Goal: Task Accomplishment & Management: Manage account settings

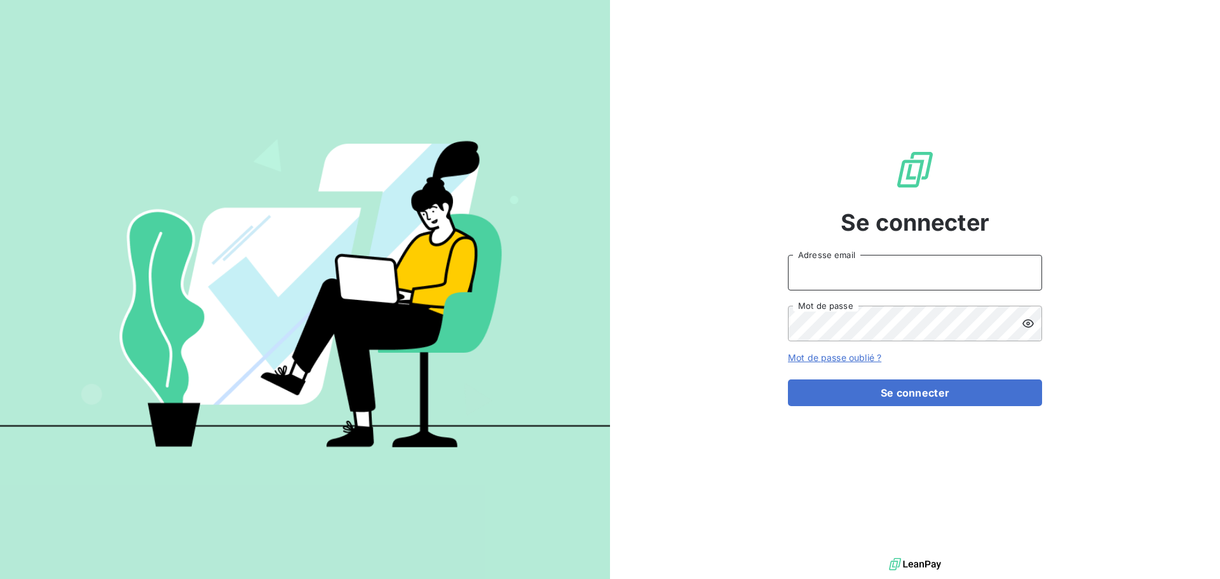
type input "[EMAIL_ADDRESS][DOMAIN_NAME]"
click at [888, 407] on div "Se connecter [EMAIL_ADDRESS][DOMAIN_NAME] Adresse email Mot de passe Mot de pas…" at bounding box center [915, 277] width 254 height 555
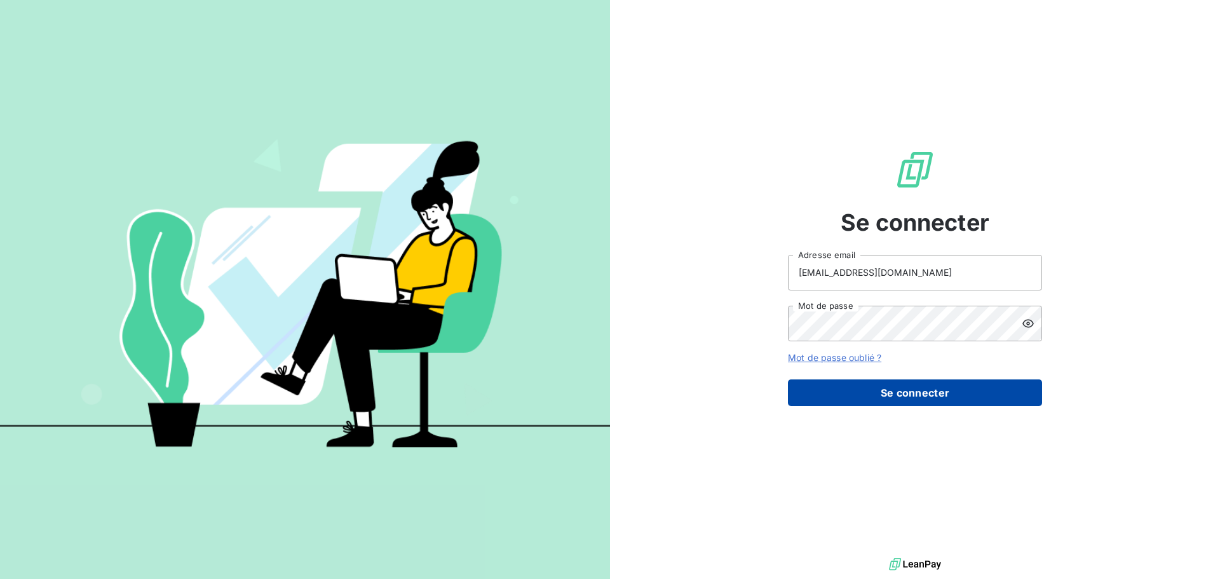
click at [912, 389] on button "Se connecter" at bounding box center [915, 392] width 254 height 27
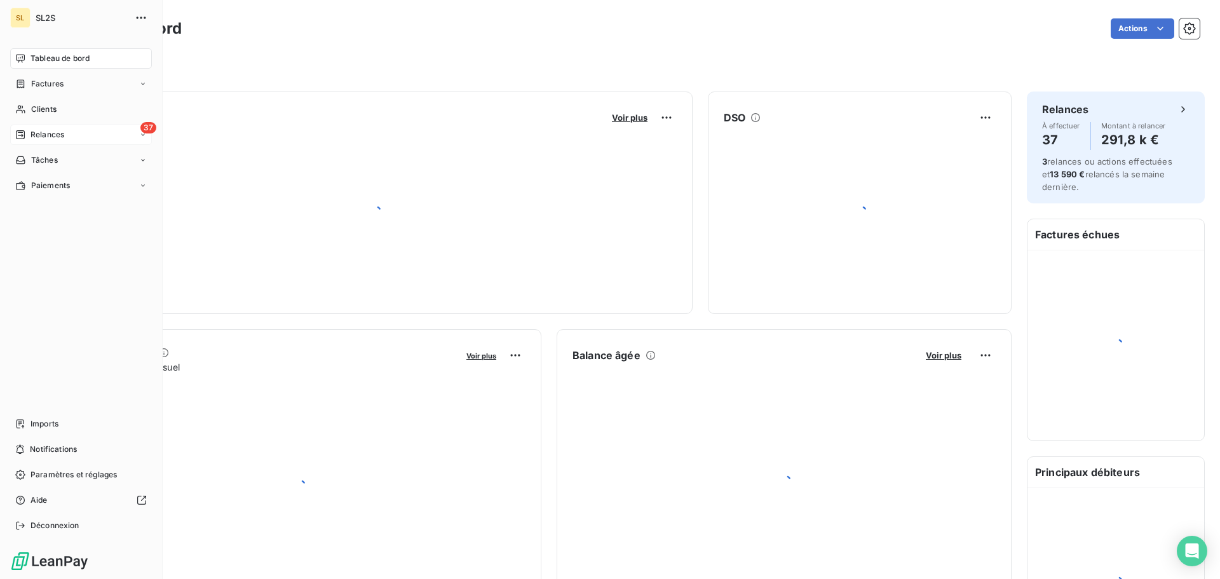
click at [38, 133] on span "Relances" at bounding box center [47, 134] width 34 height 11
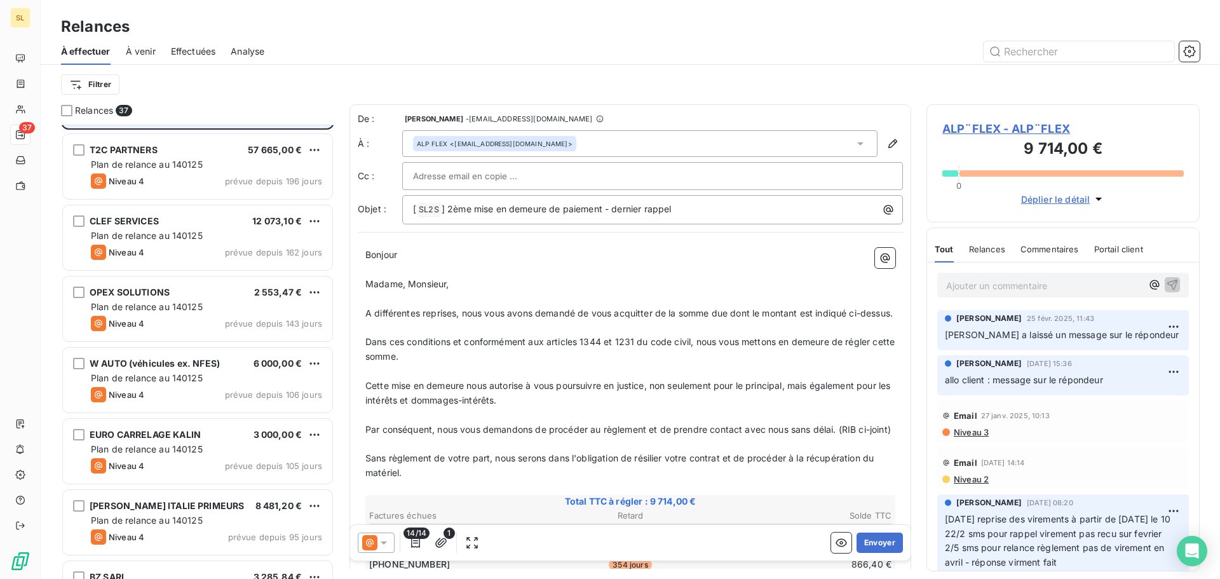
scroll to position [128, 0]
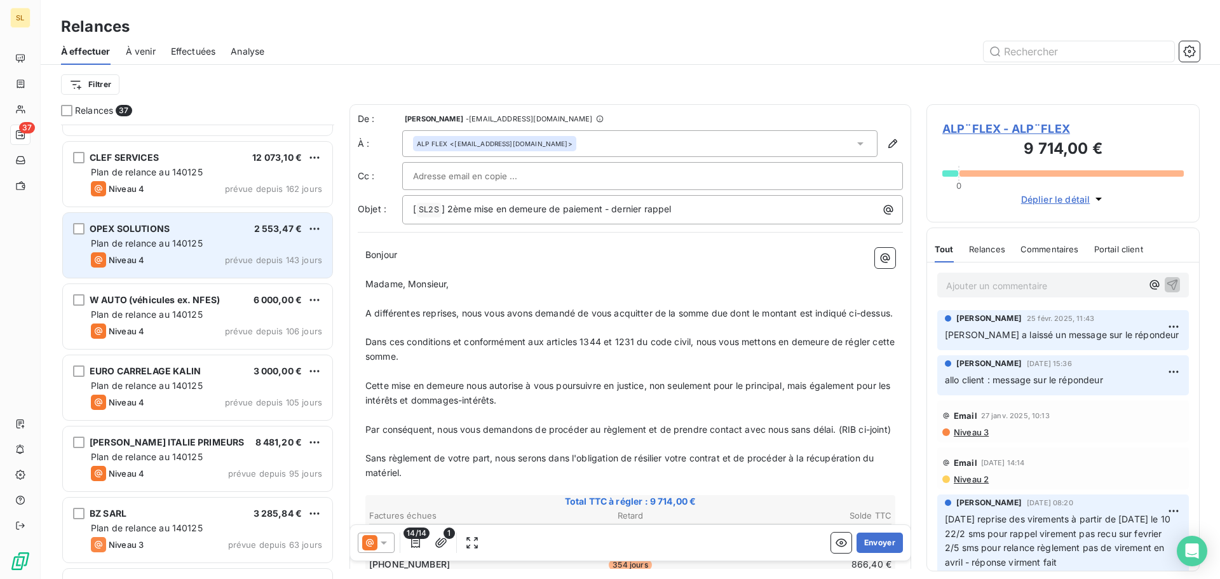
click at [261, 252] on div "OPEX SOLUTIONS 2 553,47 € Plan de relance au 140125 Niveau 4 prévue depuis 143 …" at bounding box center [197, 245] width 269 height 65
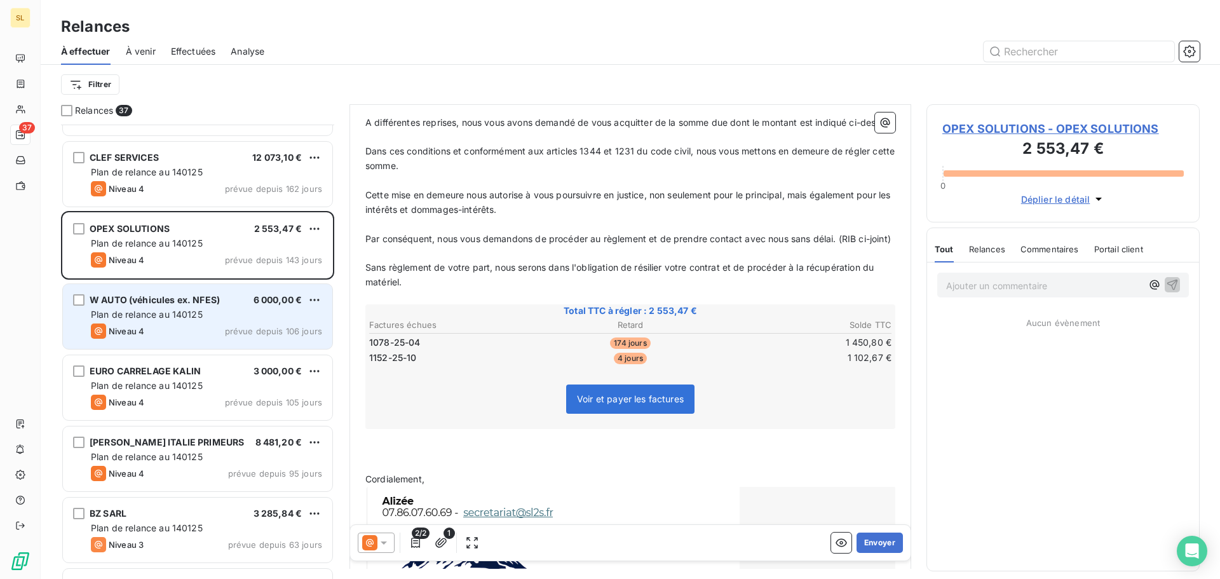
scroll to position [191, 0]
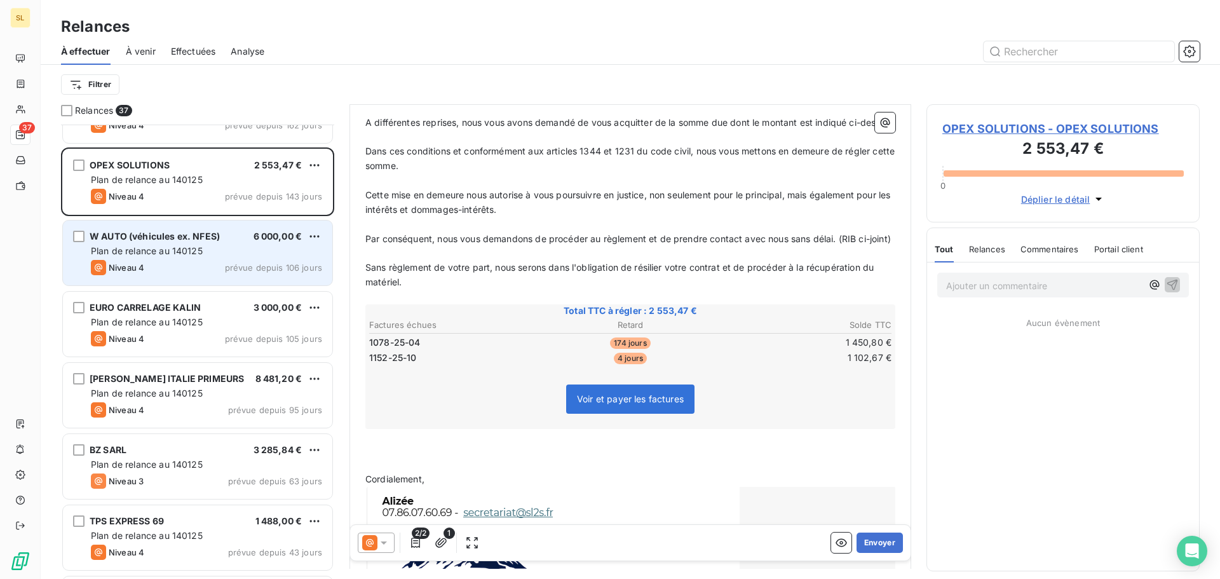
click at [126, 250] on span "Plan de relance au 140125" at bounding box center [147, 250] width 112 height 11
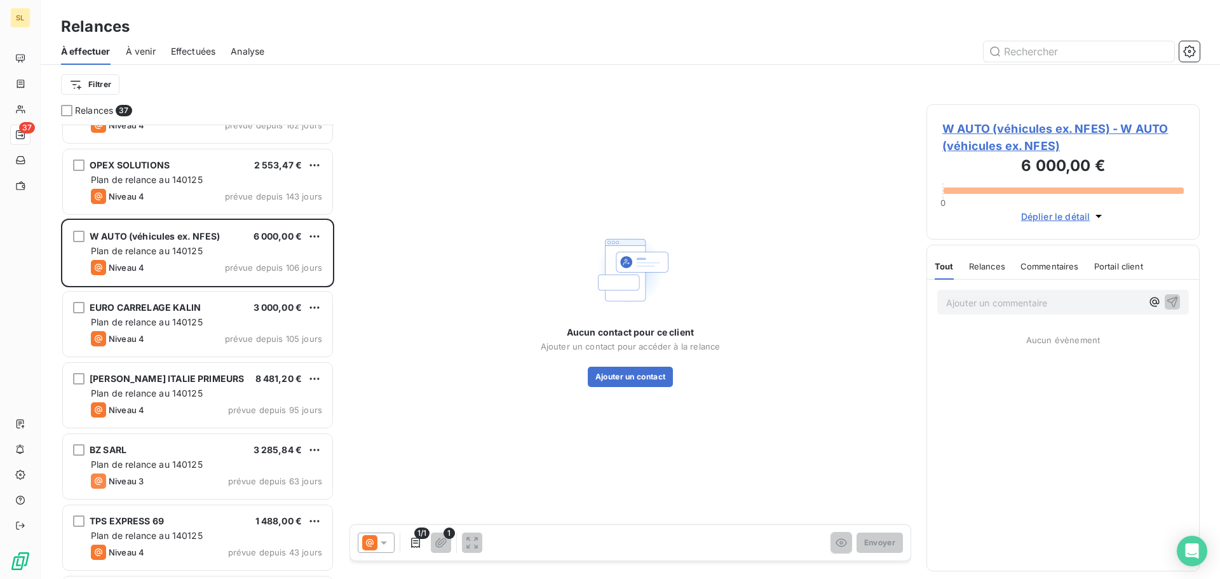
click at [1022, 303] on p "Ajouter un commentaire ﻿" at bounding box center [1044, 303] width 196 height 16
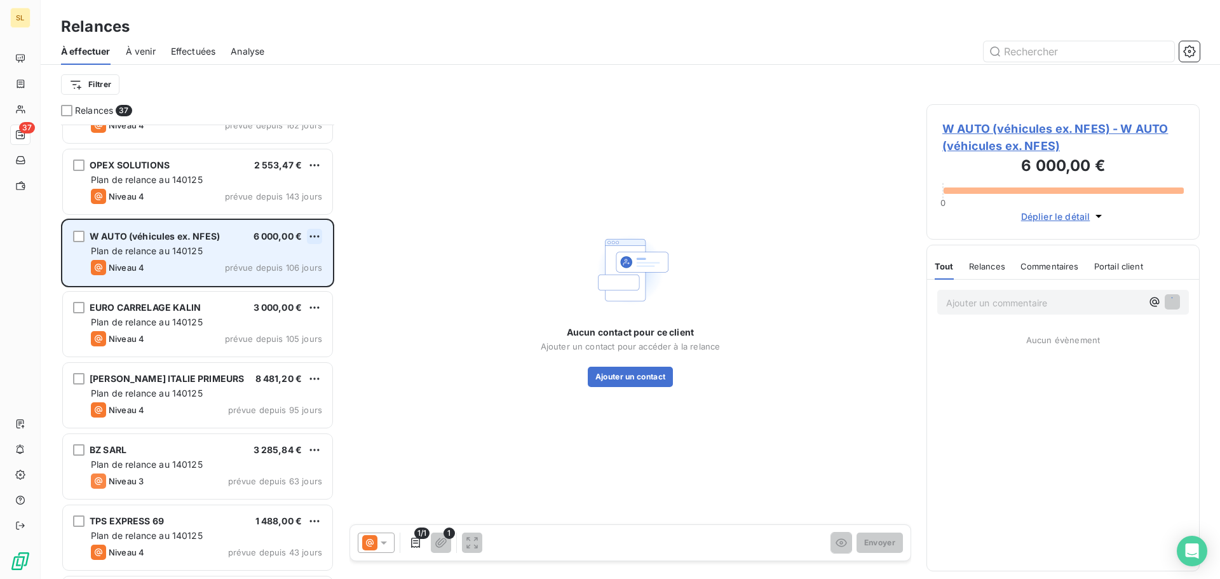
click at [320, 236] on html "SL 37 Relances À effectuer À venir Effectuées Analyse Filtrer Relances 37 T2C P…" at bounding box center [610, 289] width 1220 height 579
click at [317, 258] on div "Replanifier cette action Passer cette action" at bounding box center [260, 272] width 124 height 53
click at [302, 260] on div "Replanifier cette action" at bounding box center [260, 262] width 114 height 20
select select "9"
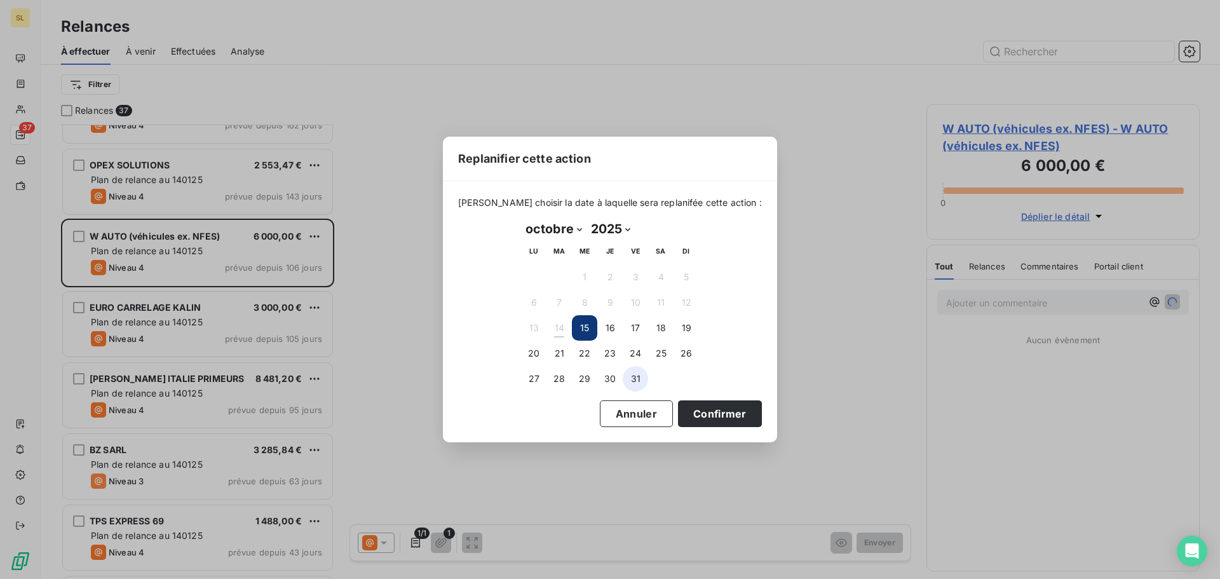
click at [631, 383] on button "31" at bounding box center [635, 378] width 25 height 25
click at [687, 409] on button "Confirmer" at bounding box center [720, 413] width 84 height 27
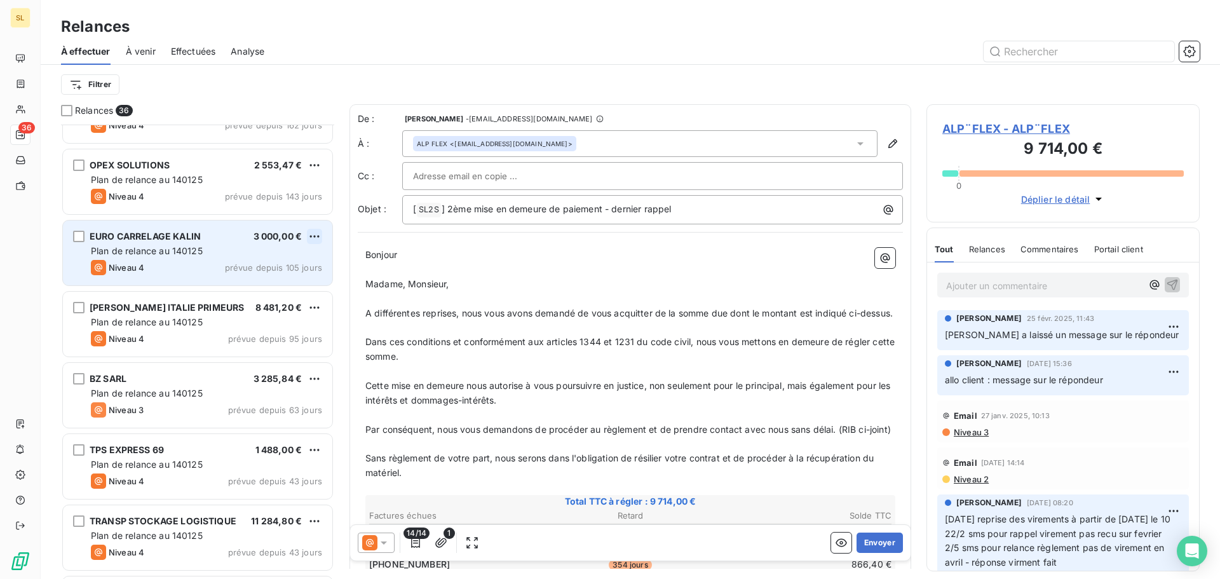
click at [314, 231] on html "SL 36 Relances À effectuer À venir Effectuées Analyse Filtrer Relances 36 T2C P…" at bounding box center [610, 289] width 1220 height 579
click at [292, 263] on div "Replanifier cette action" at bounding box center [260, 262] width 114 height 20
select select "9"
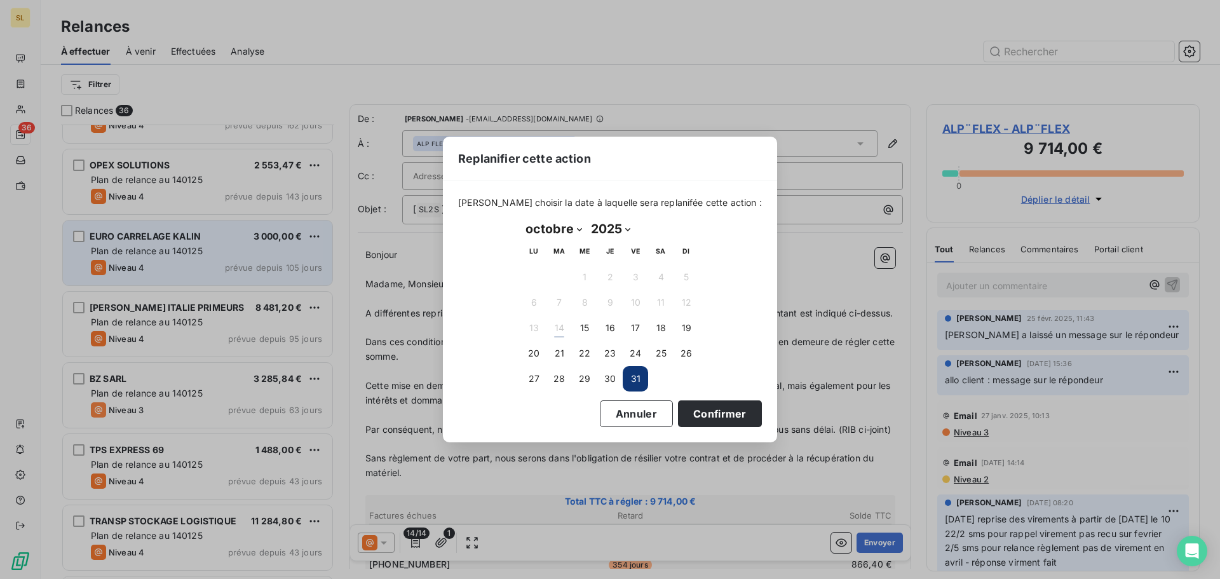
click at [635, 375] on button "31" at bounding box center [635, 378] width 25 height 25
click at [684, 406] on button "Confirmer" at bounding box center [720, 413] width 84 height 27
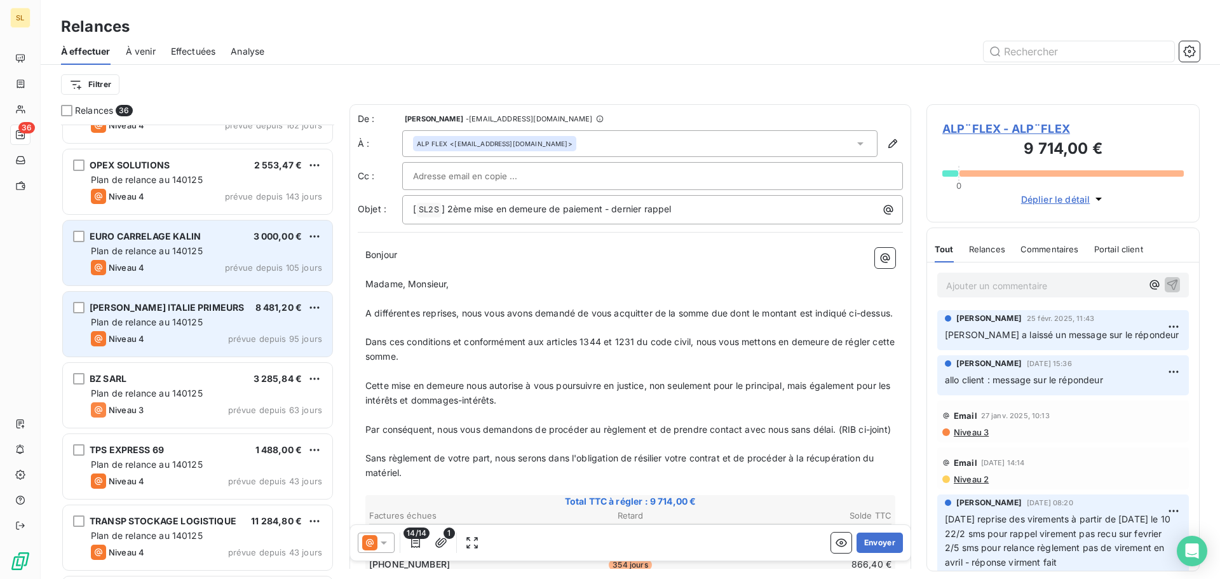
click at [256, 314] on div "[PERSON_NAME] ITALIE PRIMEURS 8 481,20 € Plan de relance au 140125 Niveau 4 pré…" at bounding box center [197, 324] width 269 height 65
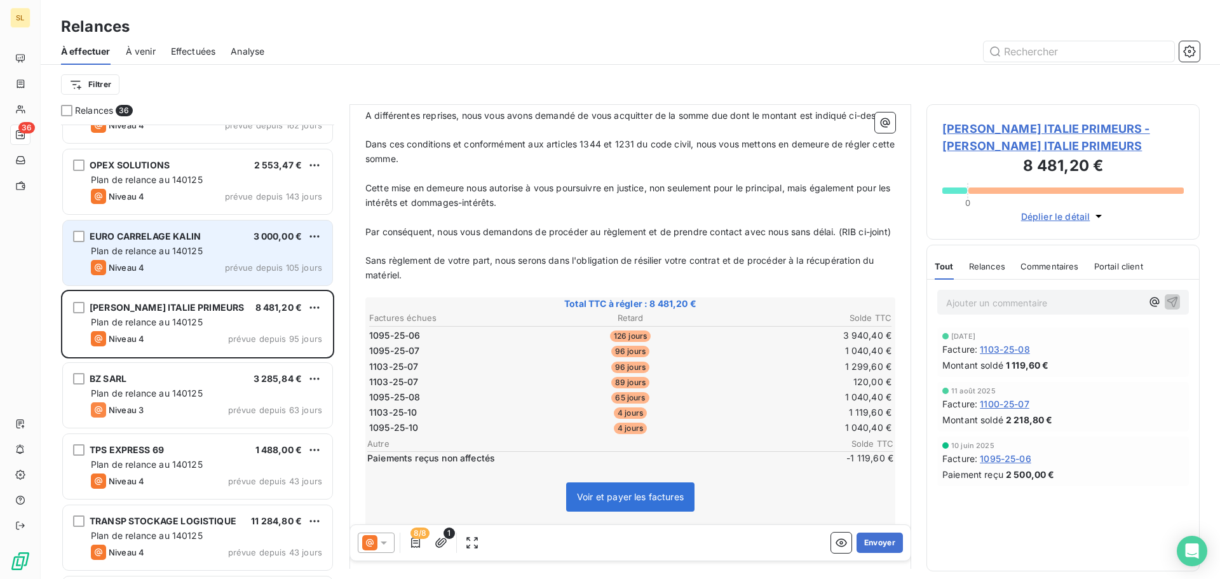
scroll to position [316, 0]
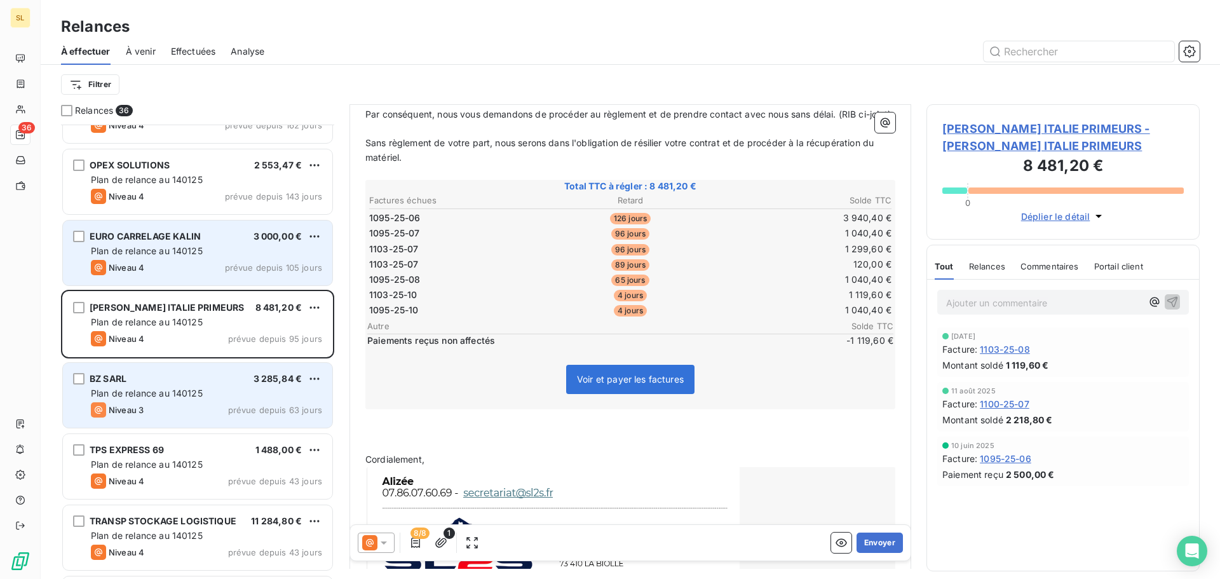
click at [236, 388] on div "Plan de relance au 140125" at bounding box center [206, 393] width 231 height 13
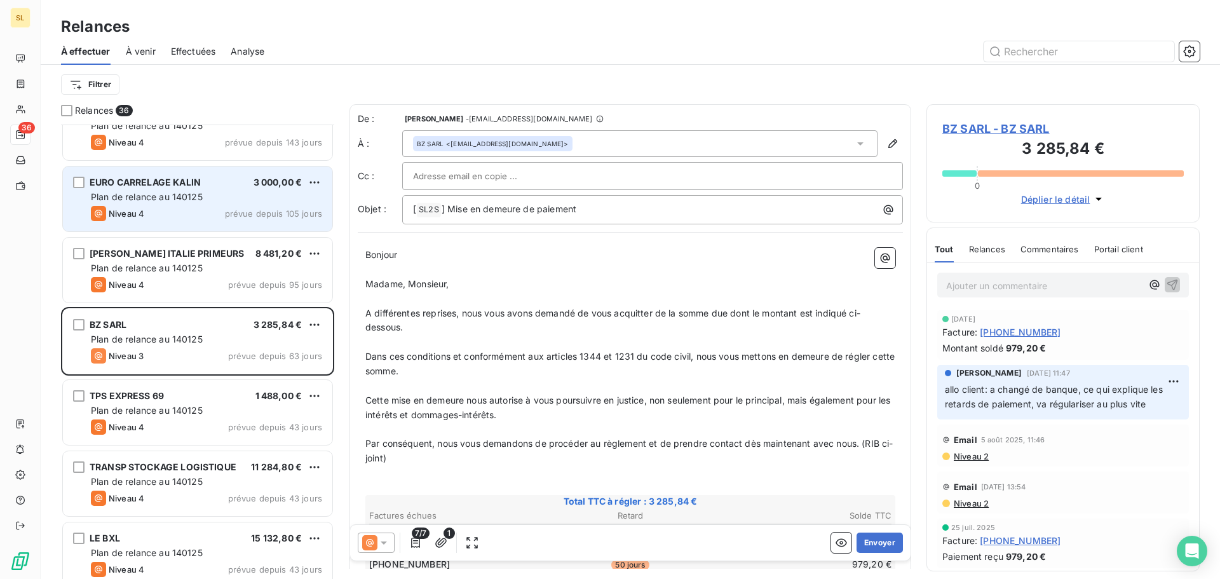
scroll to position [318, 0]
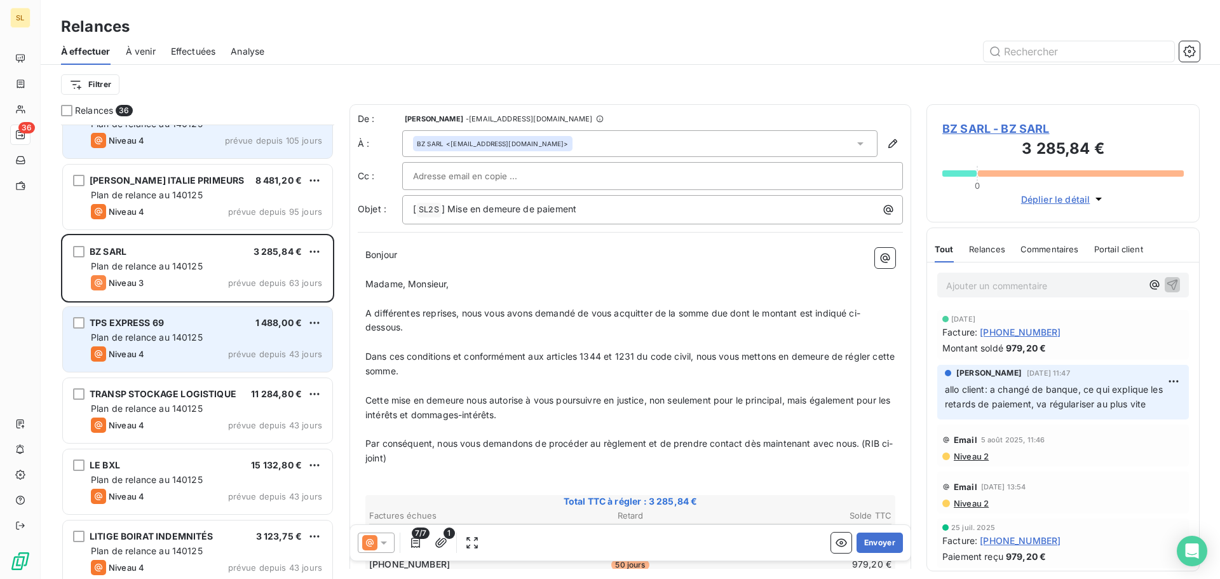
click at [234, 353] on span "prévue depuis 43 jours" at bounding box center [275, 354] width 94 height 10
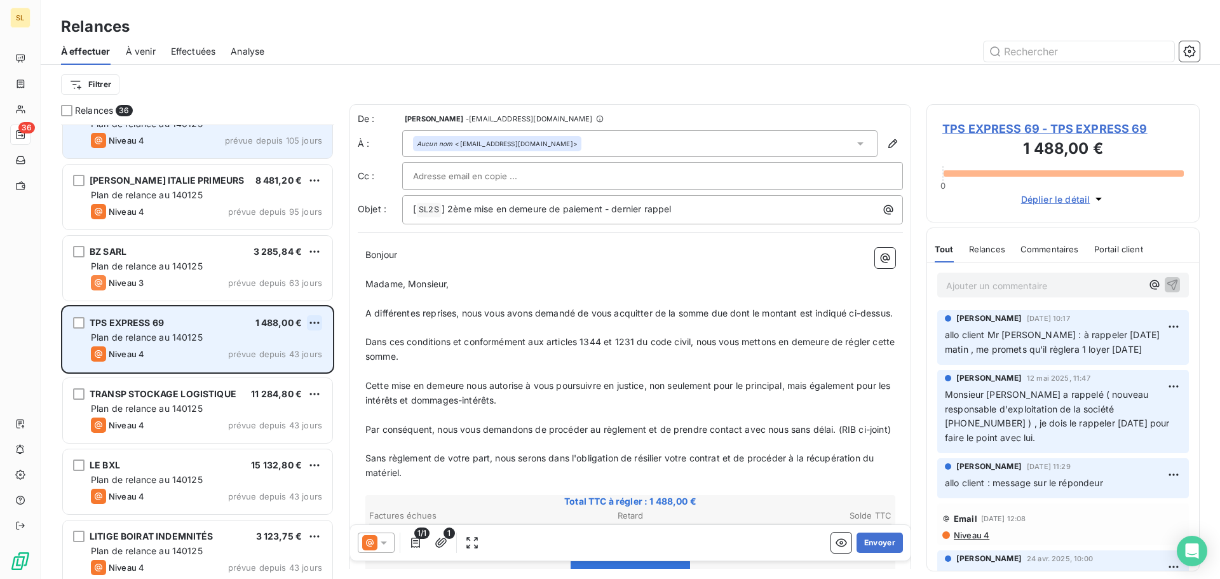
click at [315, 321] on html "SL 36 Relances À effectuer À venir Effectuées Analyse Filtrer Relances 36 OPEX …" at bounding box center [610, 289] width 1220 height 579
click at [296, 351] on div "Replanifier cette action" at bounding box center [260, 348] width 114 height 20
select select "9"
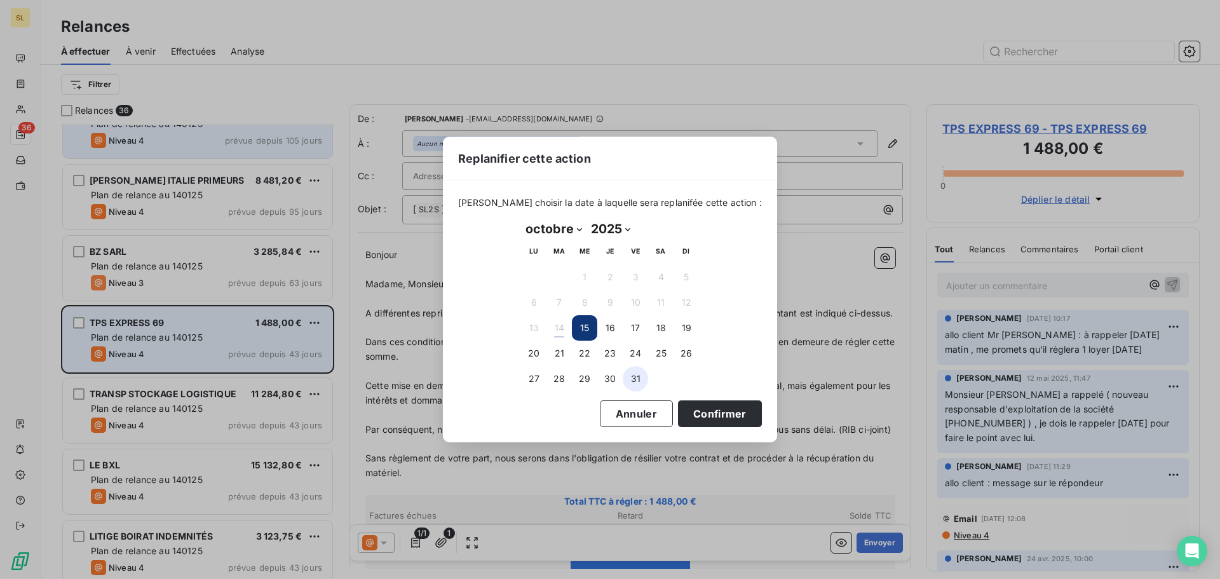
click at [635, 379] on button "31" at bounding box center [635, 378] width 25 height 25
click at [701, 415] on button "Confirmer" at bounding box center [720, 413] width 84 height 27
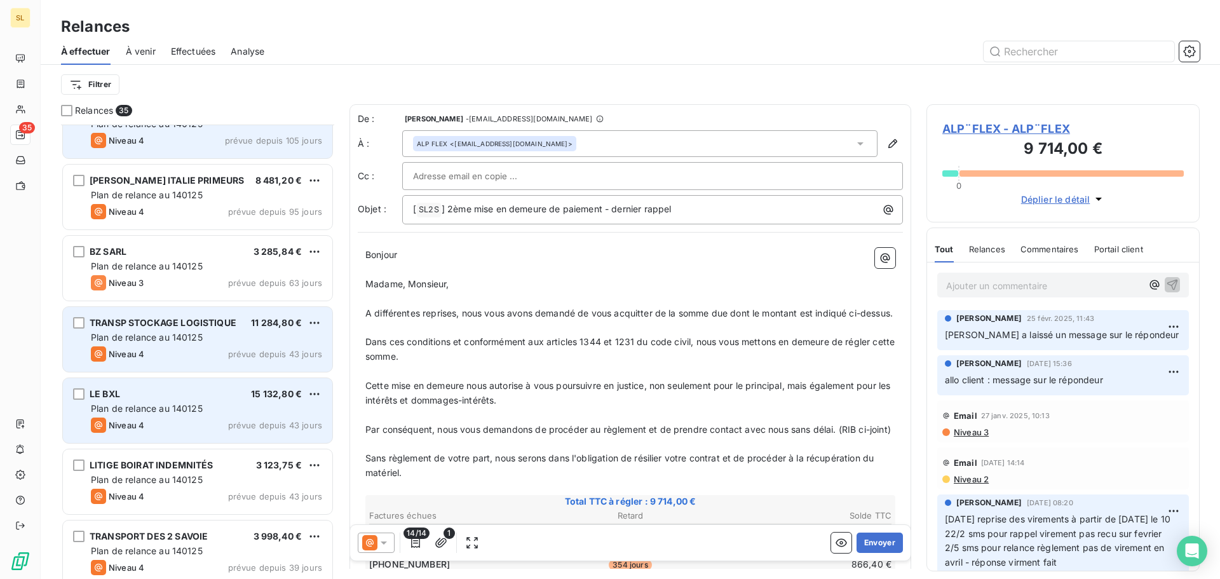
click at [222, 398] on div "LE BXL 15 132,80 €" at bounding box center [206, 393] width 231 height 11
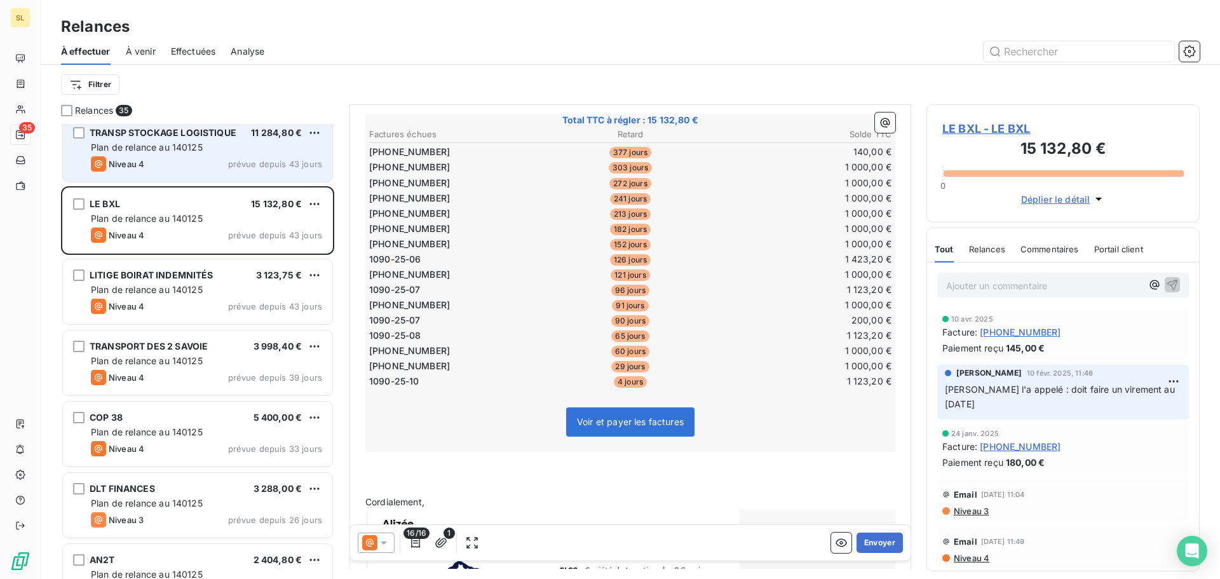
scroll to position [509, 0]
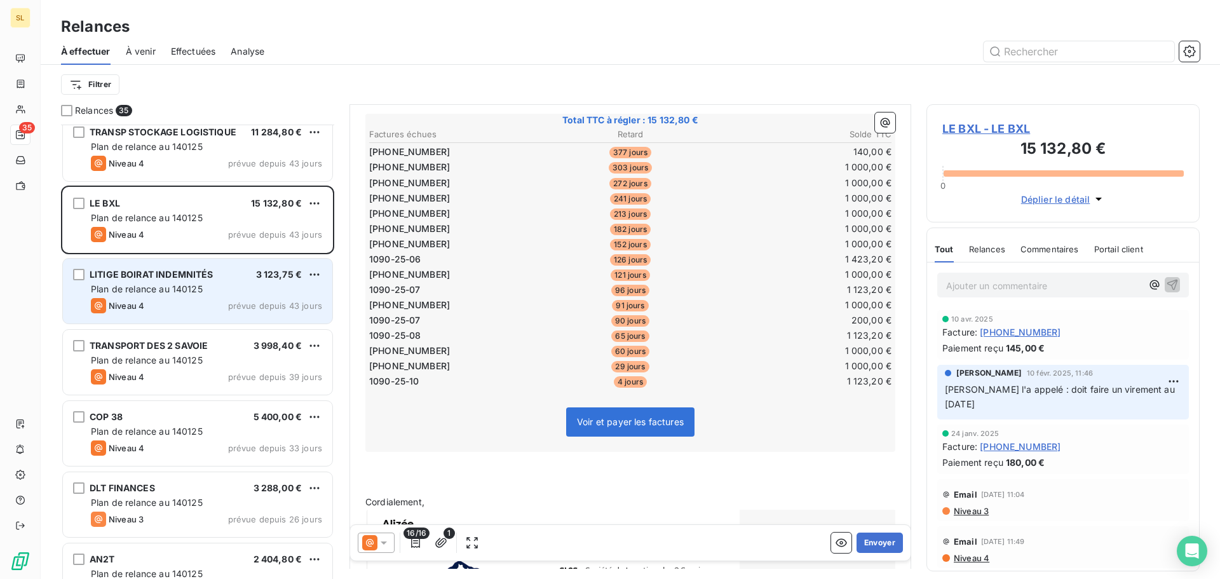
click at [166, 273] on span "LITIGE BOIRAT INDEMNITÉS" at bounding box center [152, 274] width 124 height 11
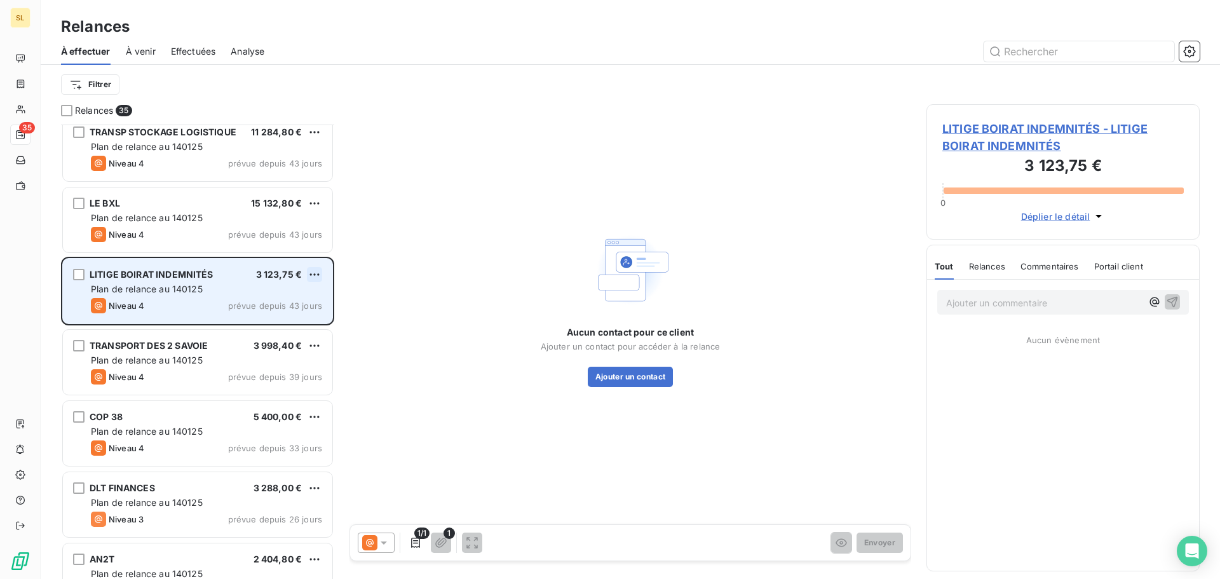
click at [320, 278] on html "SL 35 Relances À effectuer À venir Effectuées Analyse Filtrer Relances 35 BZ SA…" at bounding box center [610, 289] width 1220 height 579
click at [305, 300] on div "Replanifier cette action" at bounding box center [260, 300] width 114 height 20
select select "9"
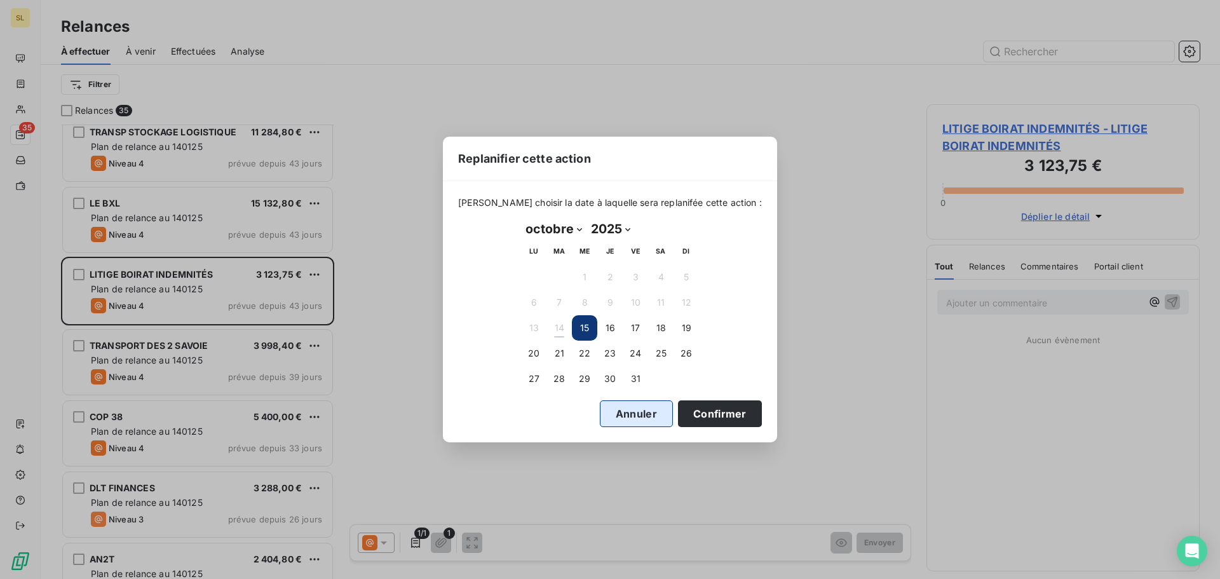
click at [606, 419] on button "Annuler" at bounding box center [636, 413] width 73 height 27
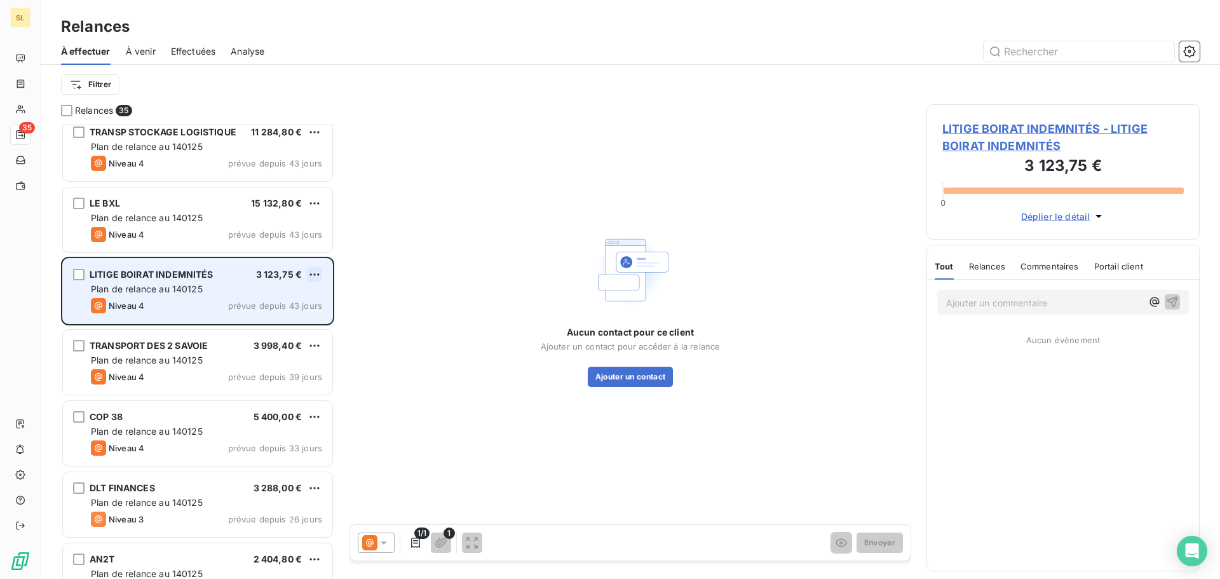
click at [320, 275] on html "SL 35 Relances À effectuer À venir Effectuées Analyse Filtrer Relances 35 BZ SA…" at bounding box center [610, 289] width 1220 height 579
click at [285, 299] on div "Replanifier cette action" at bounding box center [260, 300] width 114 height 20
select select "9"
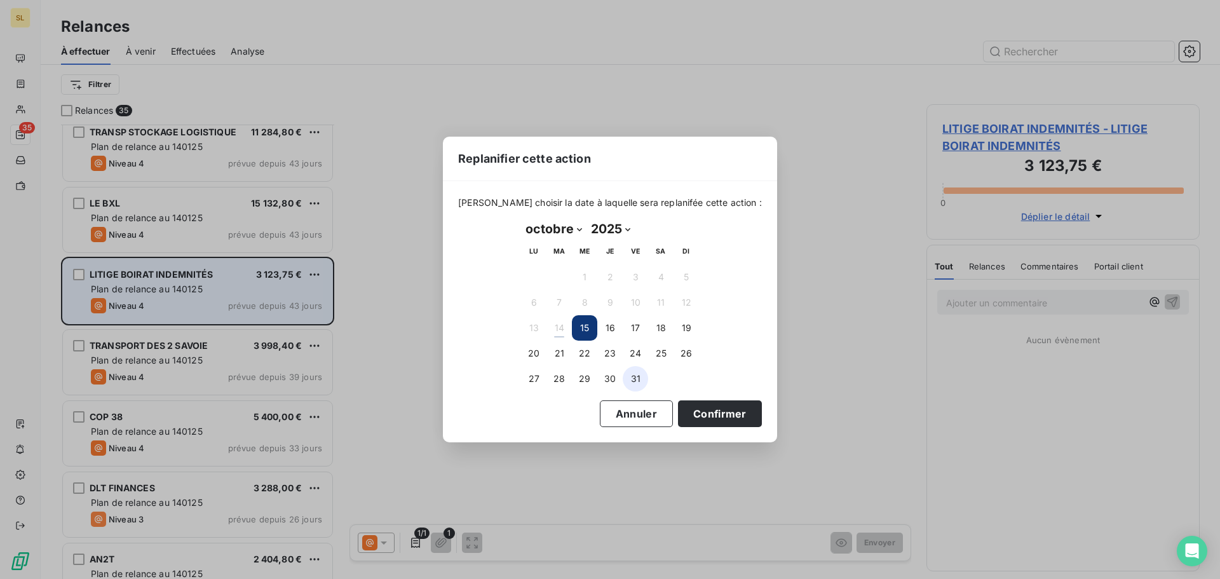
click at [627, 375] on button "31" at bounding box center [635, 378] width 25 height 25
click at [685, 407] on button "Confirmer" at bounding box center [720, 413] width 84 height 27
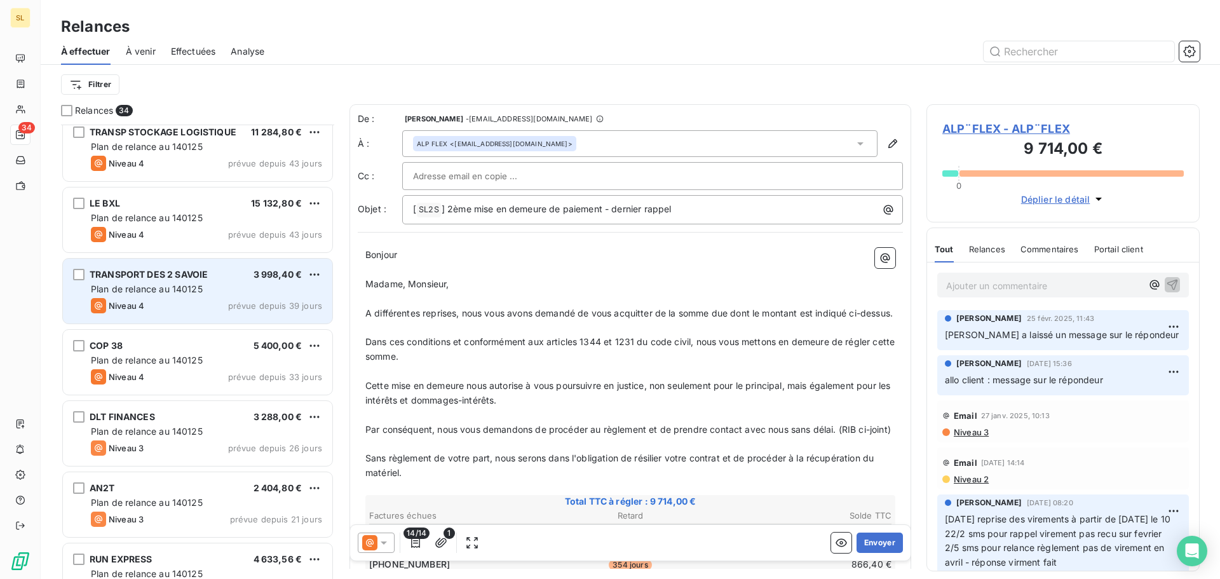
click at [142, 285] on span "Plan de relance au 140125" at bounding box center [147, 288] width 112 height 11
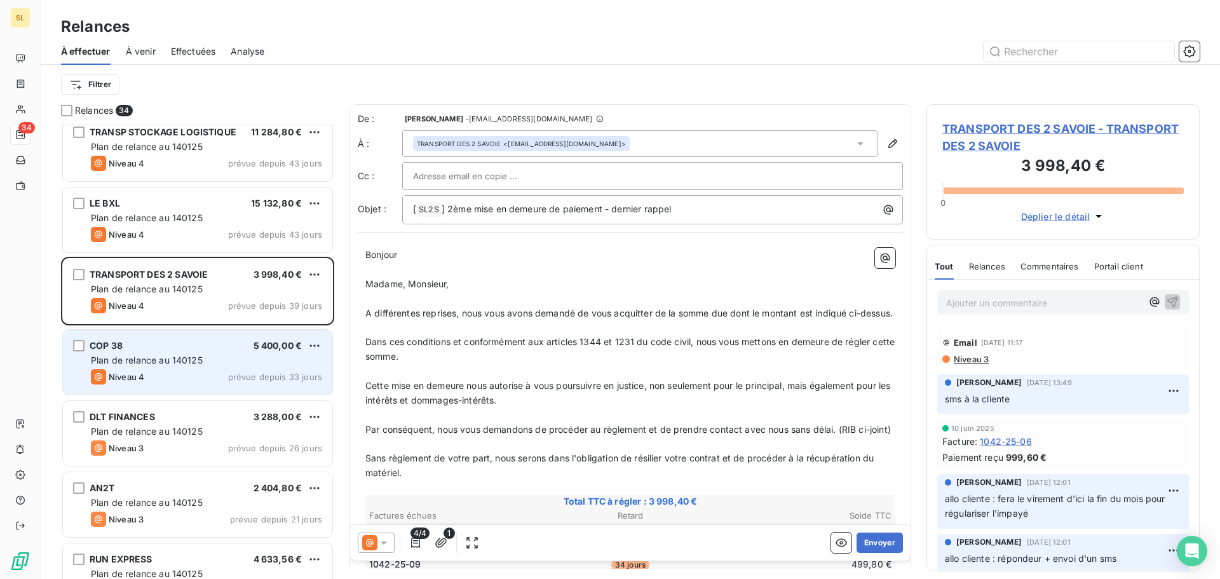
click at [162, 361] on span "Plan de relance au 140125" at bounding box center [147, 359] width 112 height 11
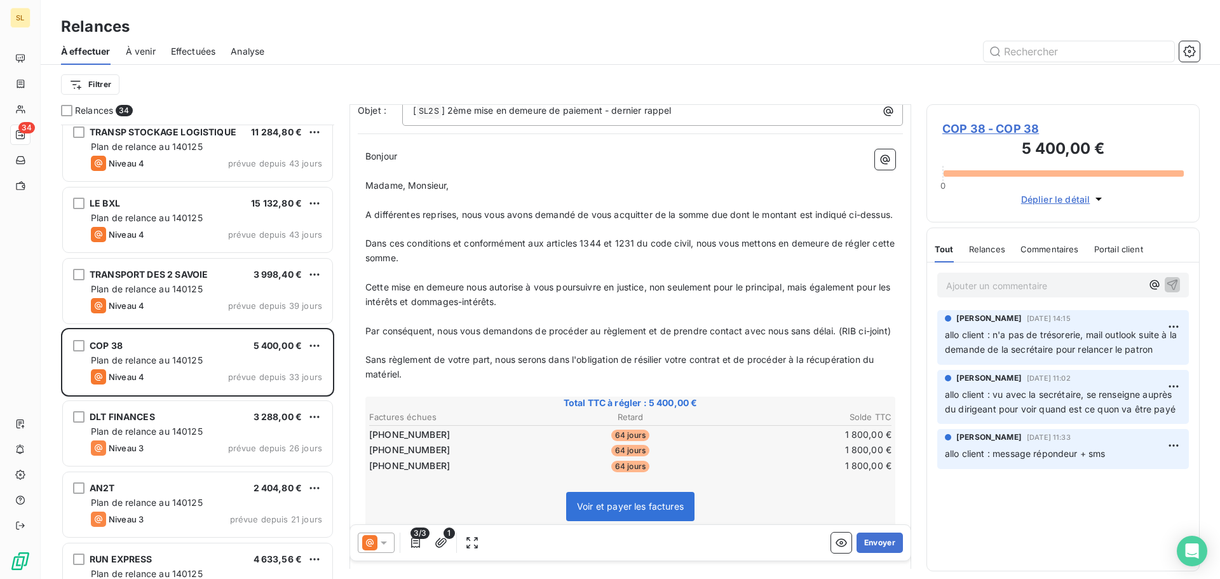
scroll to position [353, 0]
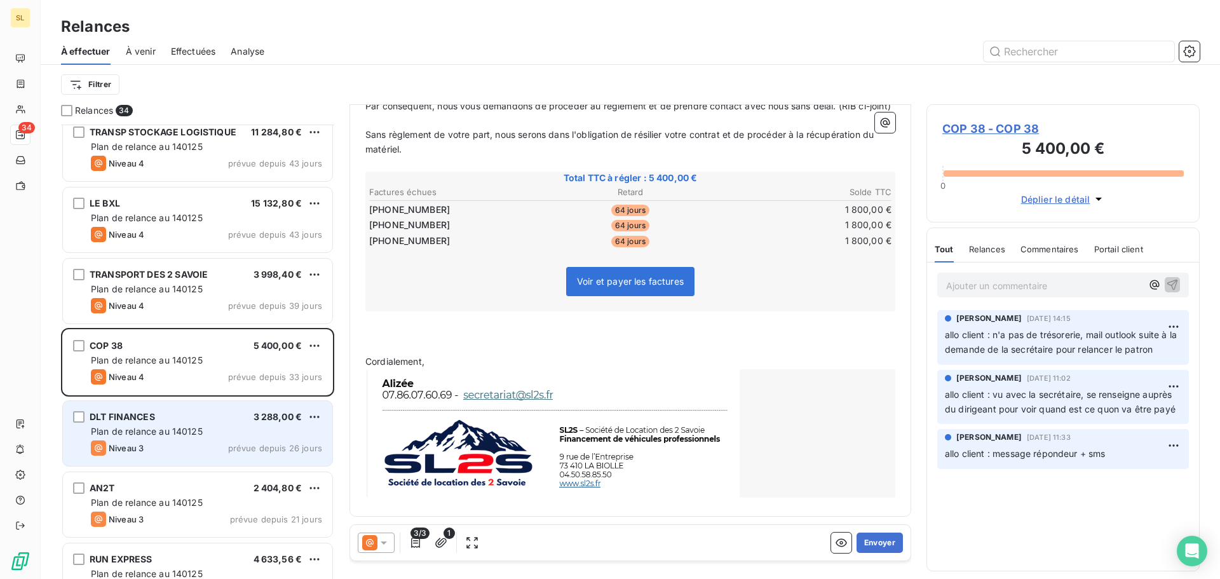
click at [121, 437] on div "Plan de relance au 140125" at bounding box center [206, 431] width 231 height 13
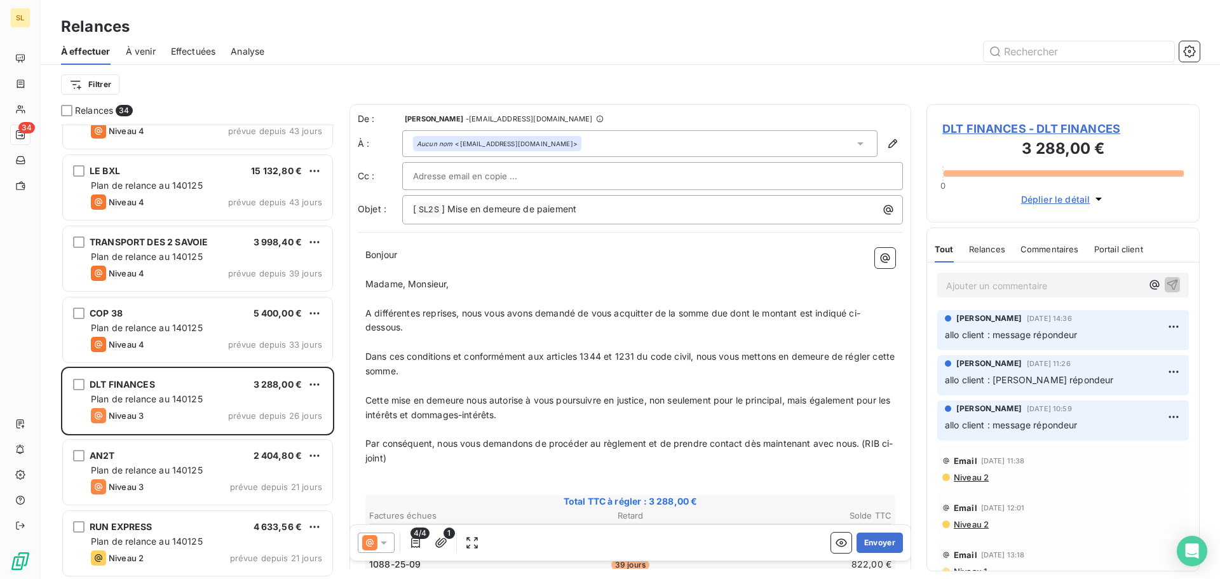
scroll to position [572, 0]
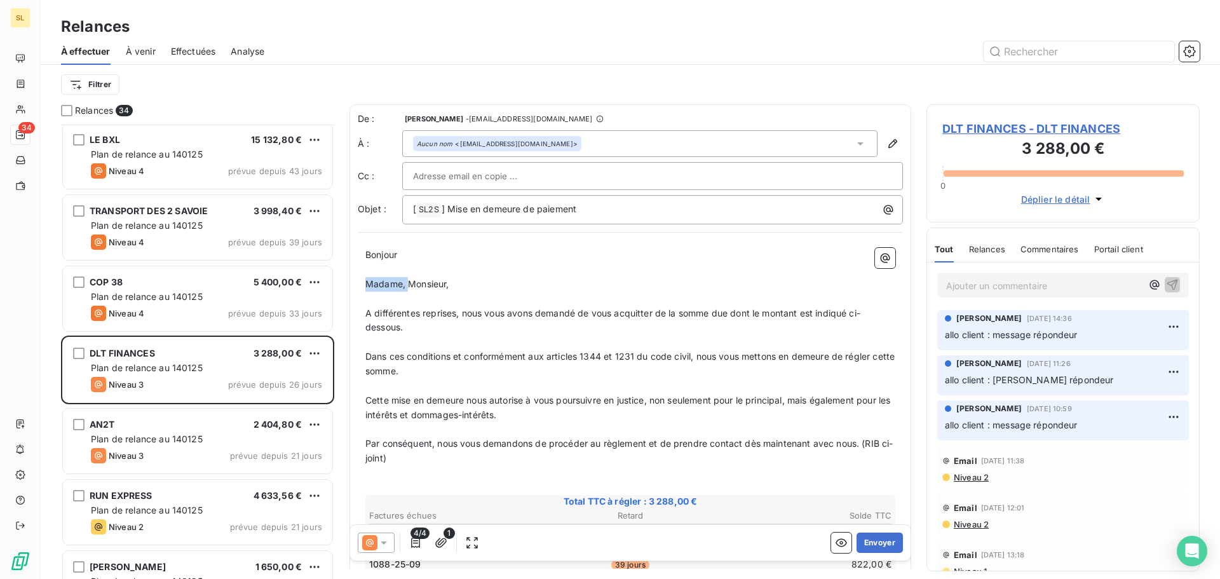
drag, startPoint x: 407, startPoint y: 283, endPoint x: 360, endPoint y: 279, distance: 47.9
click at [360, 279] on div "Bonjour ﻿ Madame, Monsieur, ﻿ A différentes reprises, nous vous avons demandé d…" at bounding box center [630, 543] width 545 height 607
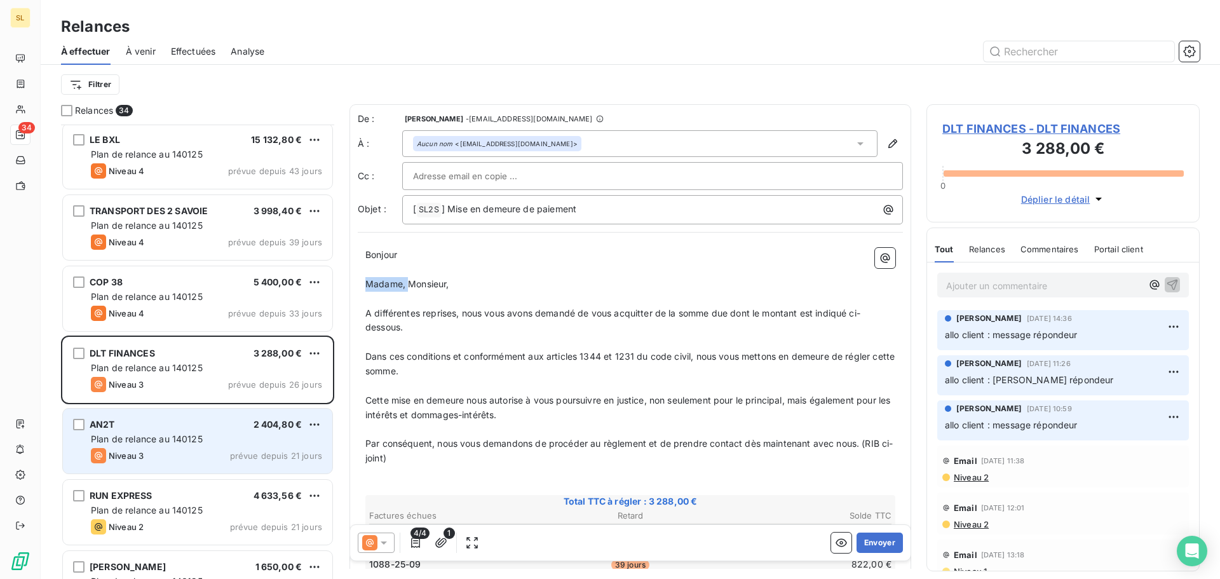
scroll to position [636, 0]
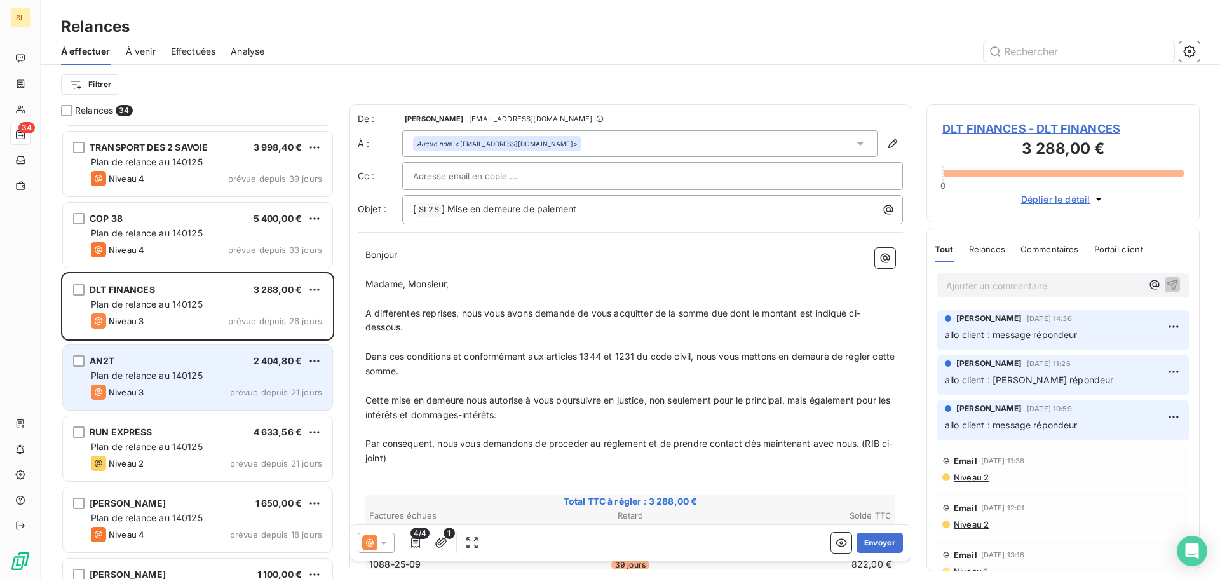
click at [159, 360] on div "AN2T 2 404,80 €" at bounding box center [206, 360] width 231 height 11
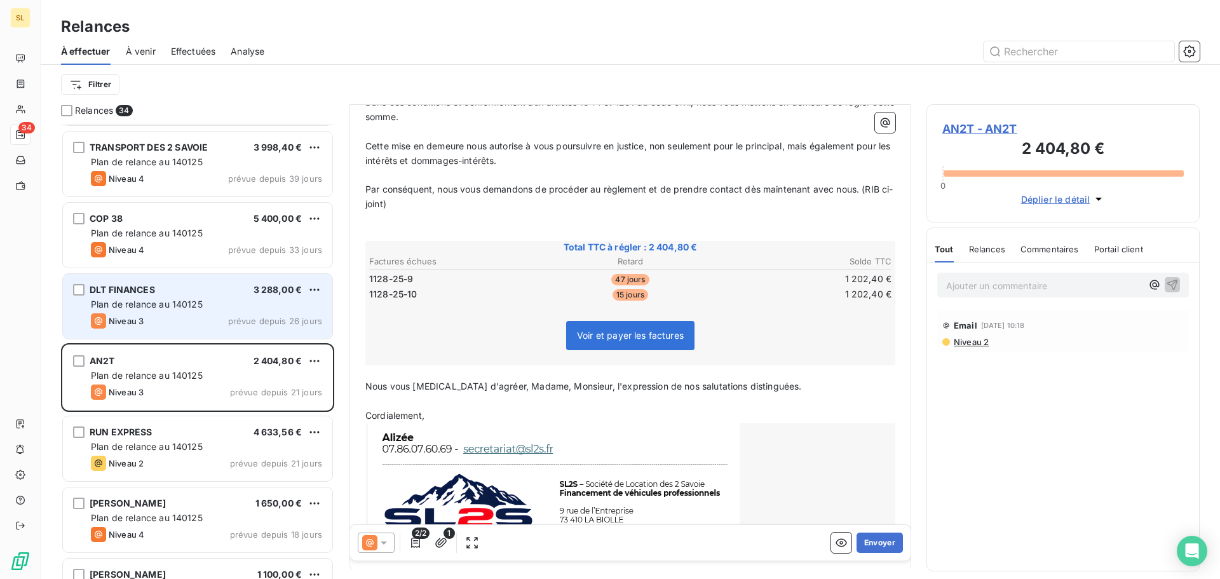
scroll to position [699, 0]
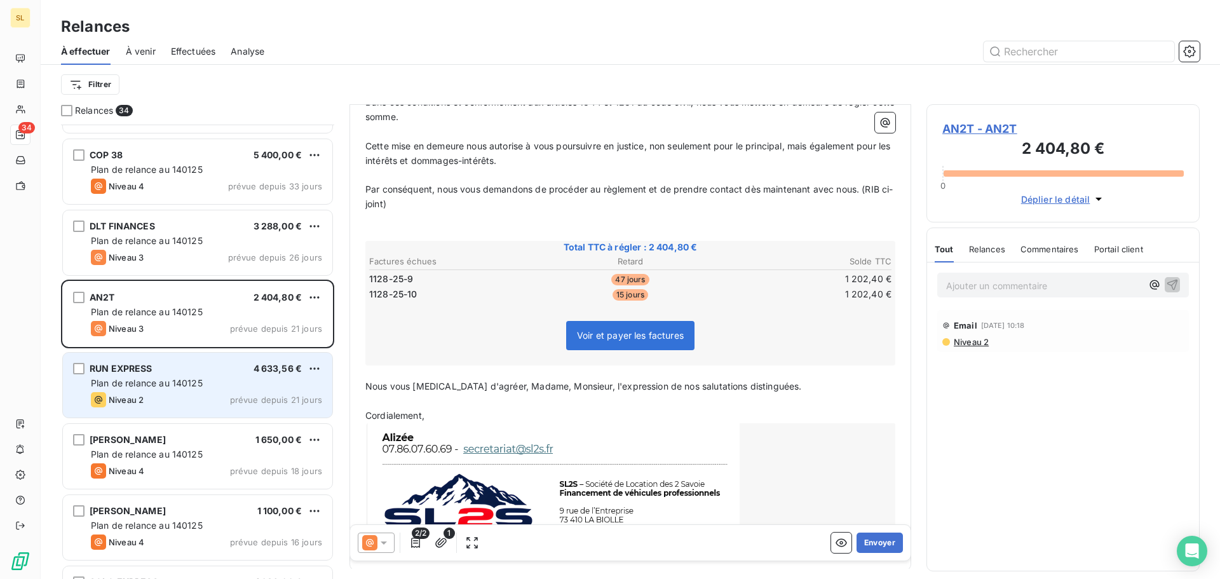
click at [176, 380] on span "Plan de relance au 140125" at bounding box center [147, 382] width 112 height 11
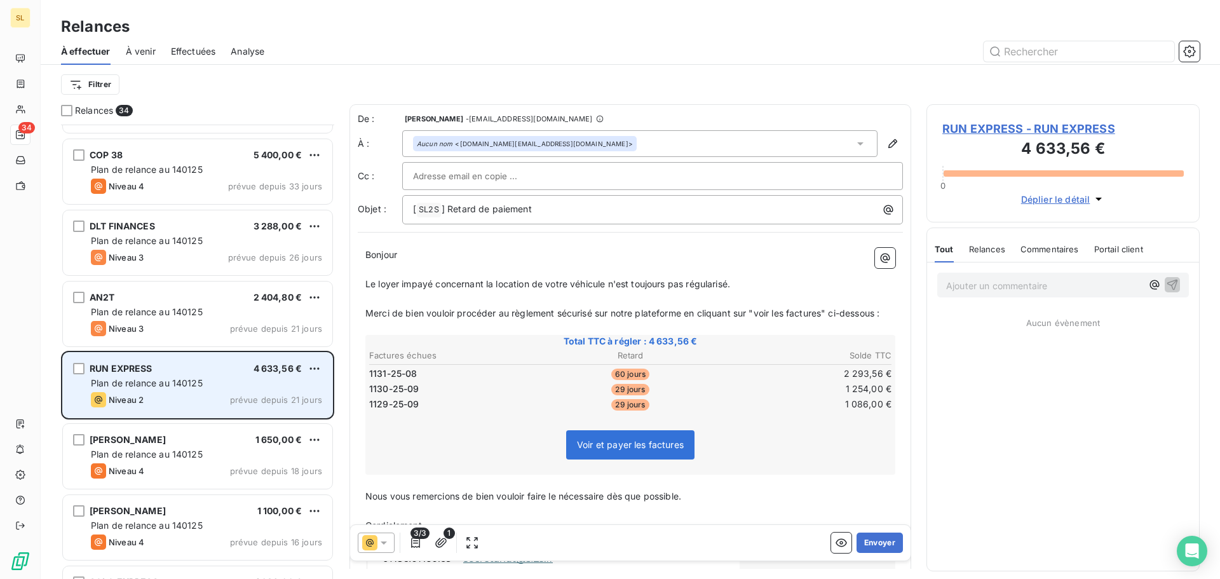
scroll to position [826, 0]
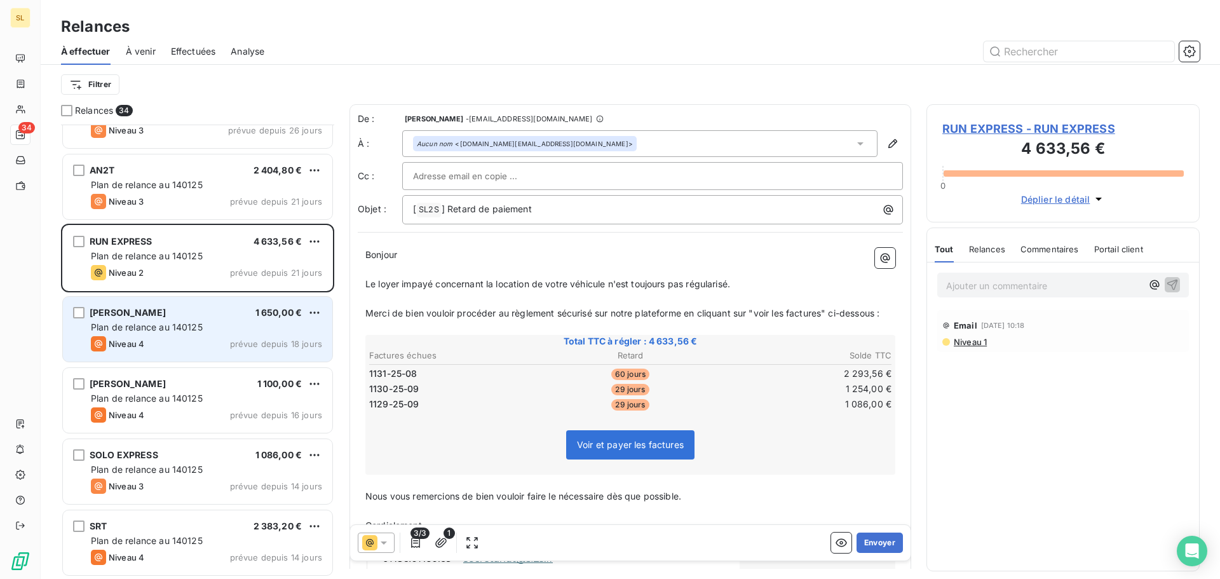
click at [200, 317] on div "[PERSON_NAME] 1 650,00 €" at bounding box center [206, 312] width 231 height 11
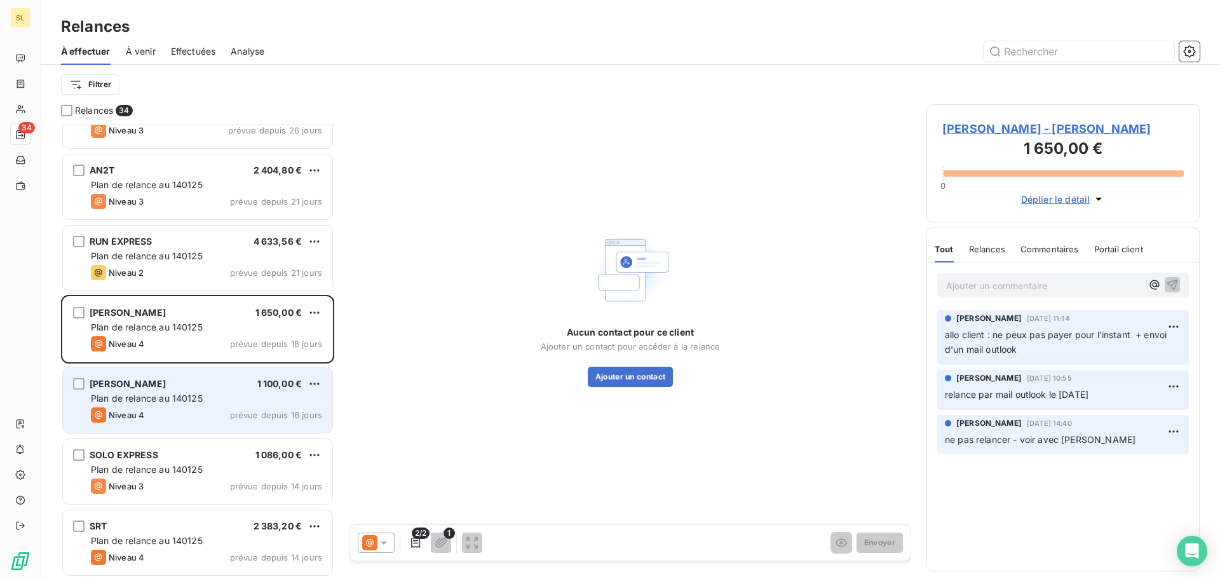
click at [171, 398] on span "Plan de relance au 140125" at bounding box center [147, 398] width 112 height 11
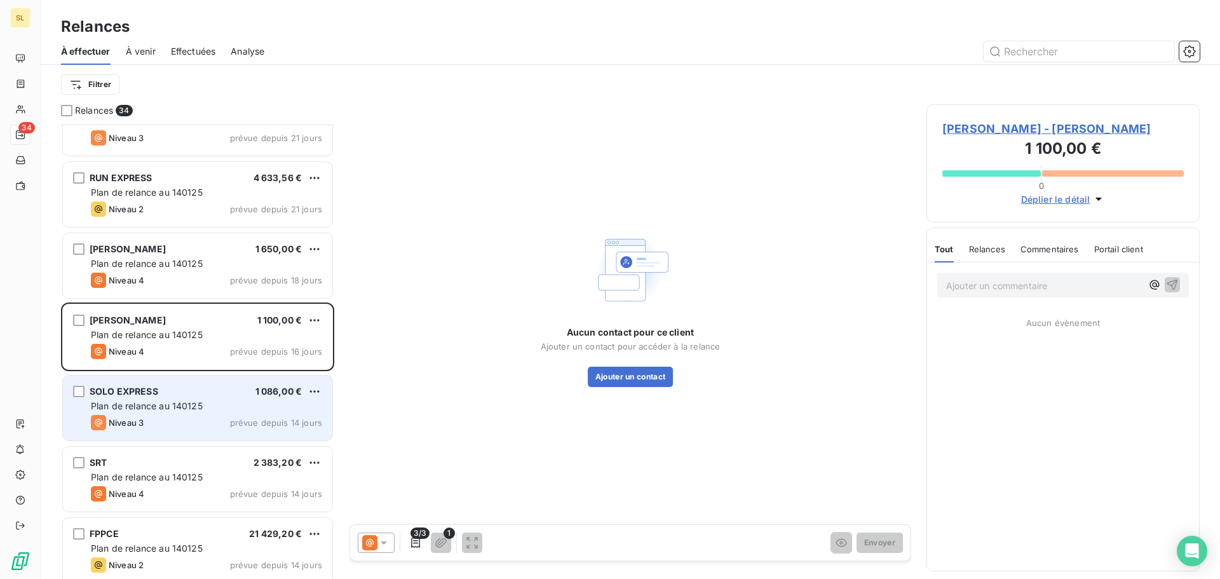
click at [171, 395] on div "SOLO EXPRESS 1 086,00 €" at bounding box center [206, 391] width 231 height 11
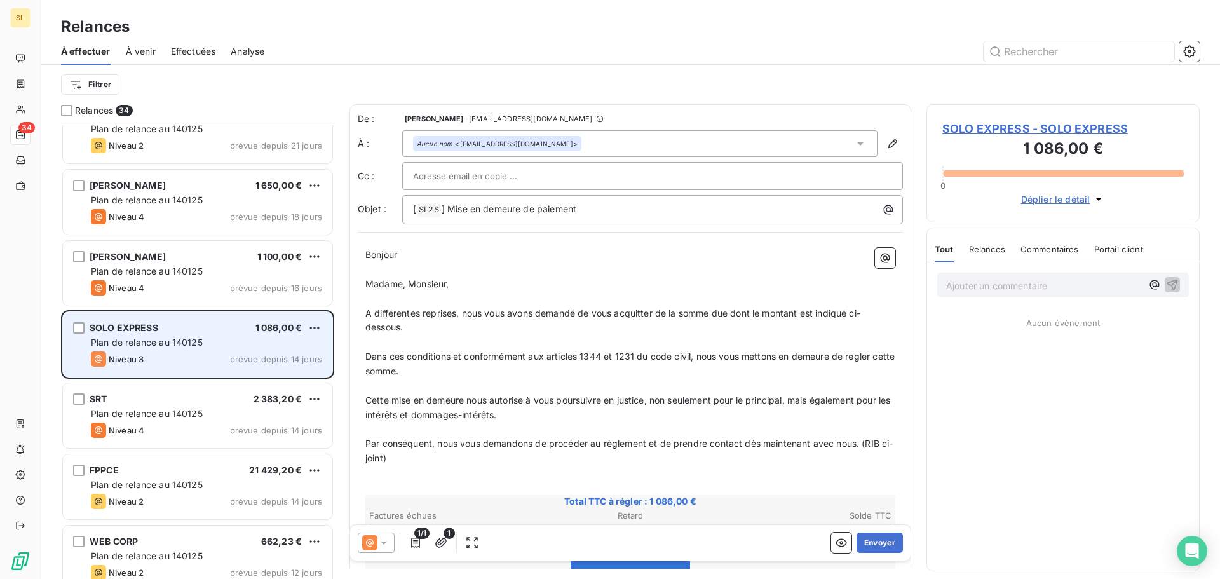
click at [171, 395] on div "SRT 2 383,20 €" at bounding box center [206, 398] width 231 height 11
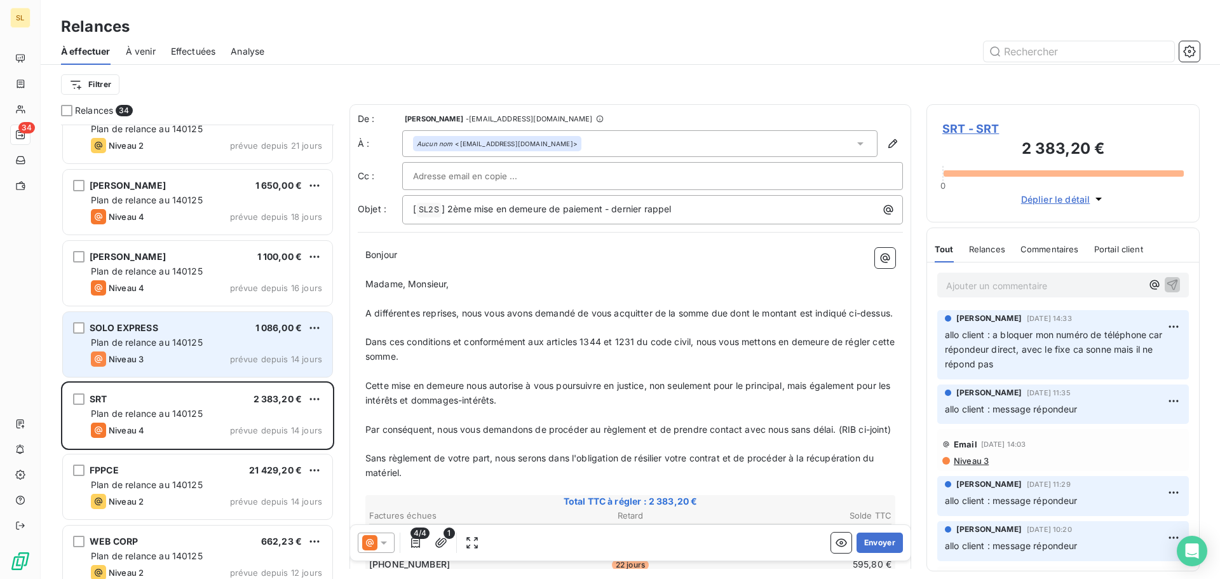
scroll to position [1081, 0]
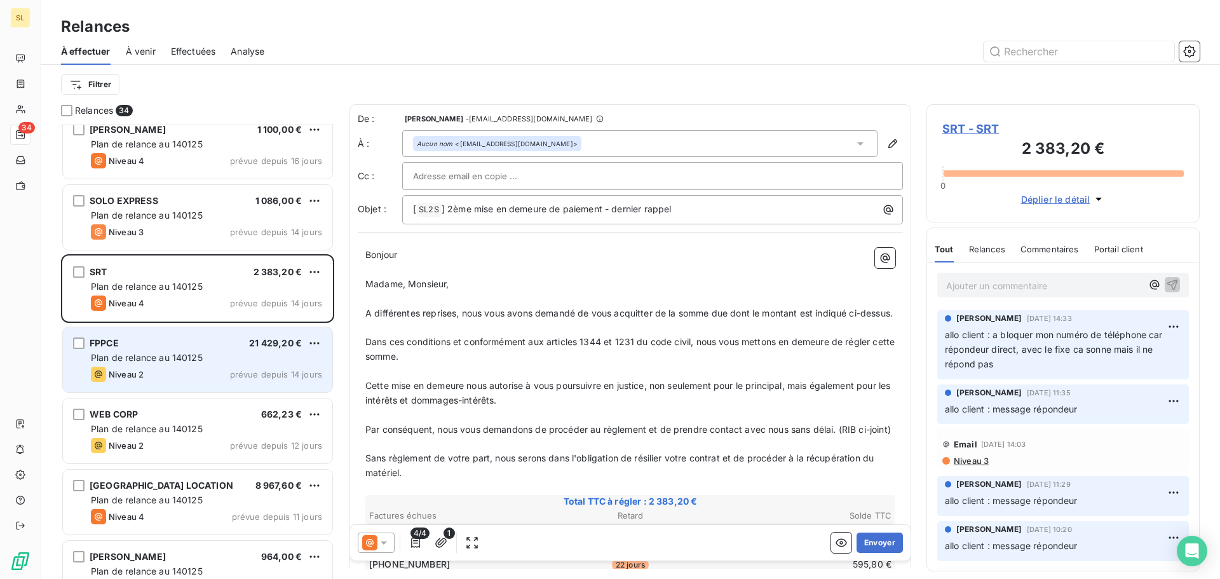
click at [177, 384] on div "FPPCE 21 429,20 € Plan de relance au 140125 Niveau 2 prévue depuis 14 jours" at bounding box center [197, 359] width 269 height 65
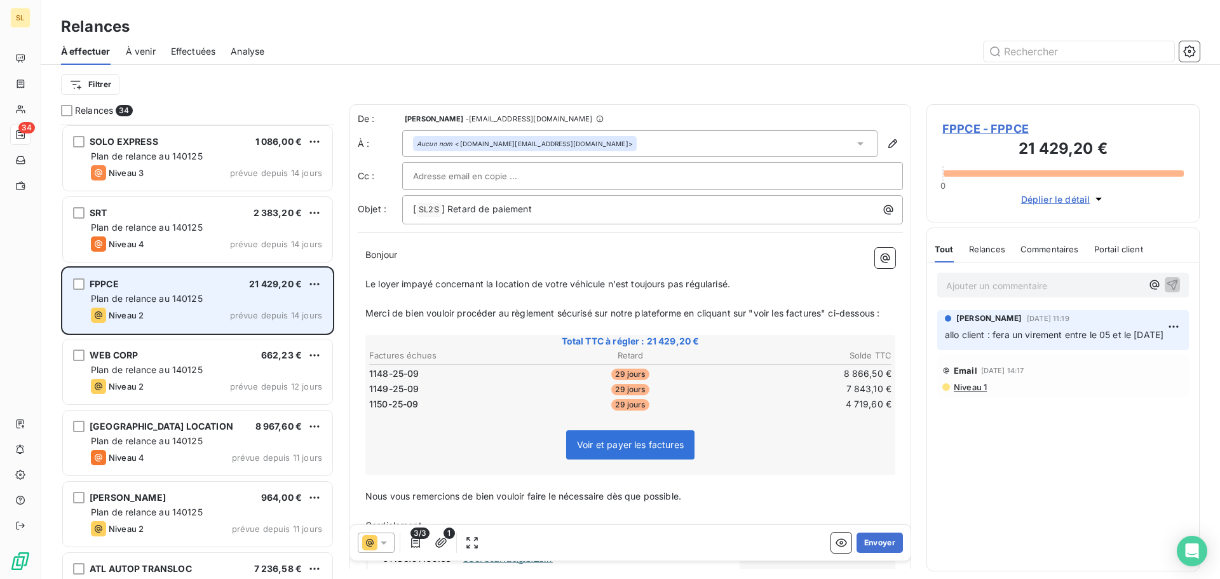
scroll to position [1208, 0]
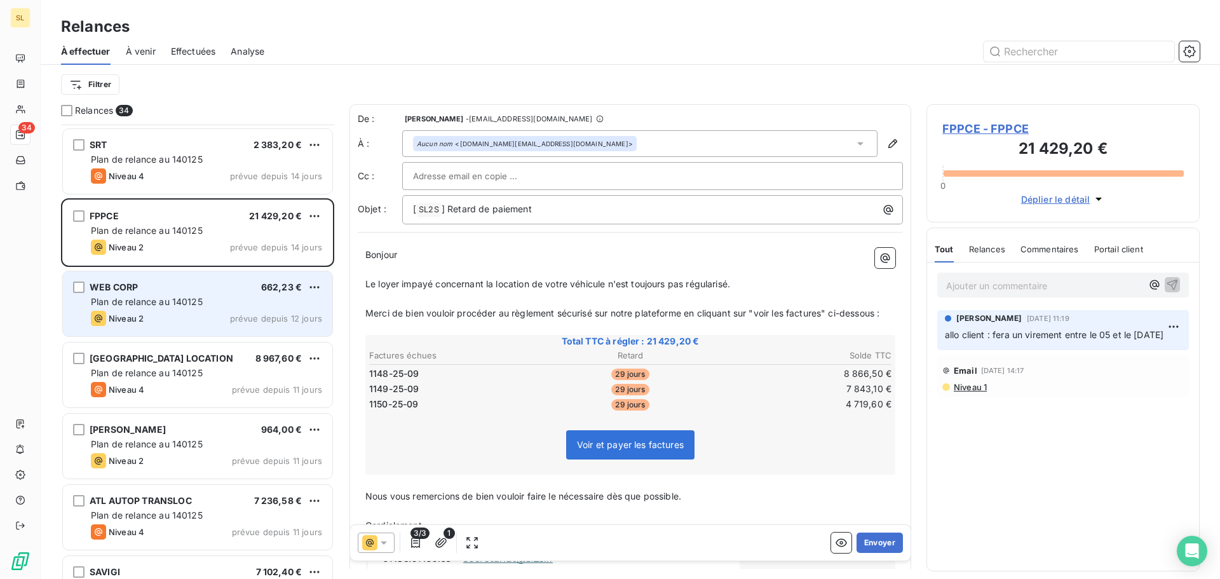
click at [220, 314] on div "Niveau 2 prévue depuis 12 jours" at bounding box center [206, 318] width 231 height 15
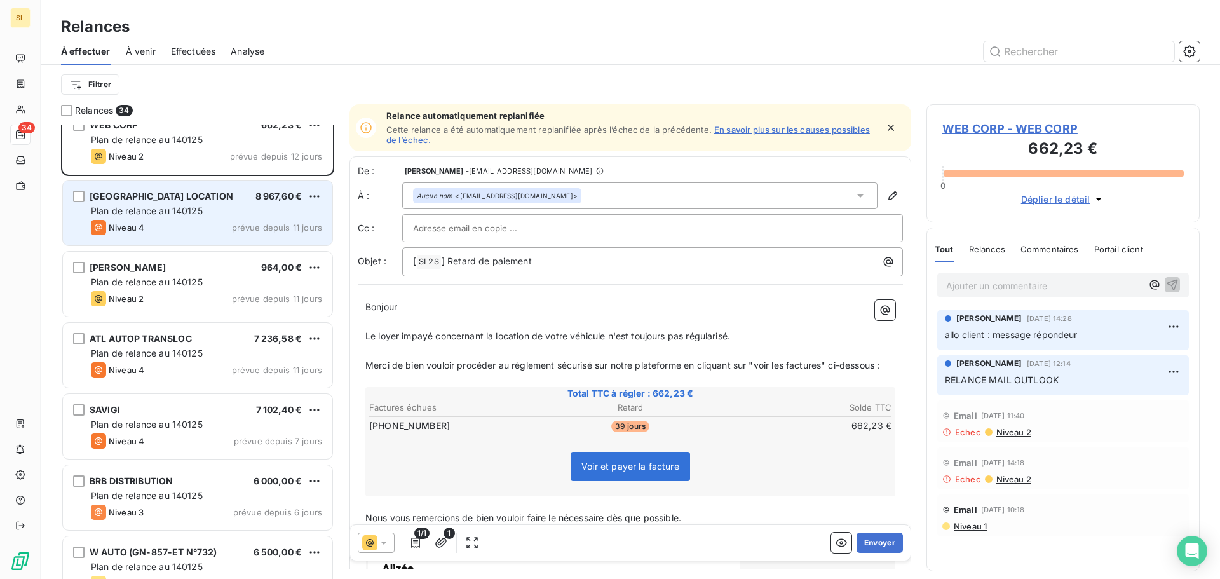
scroll to position [1398, 0]
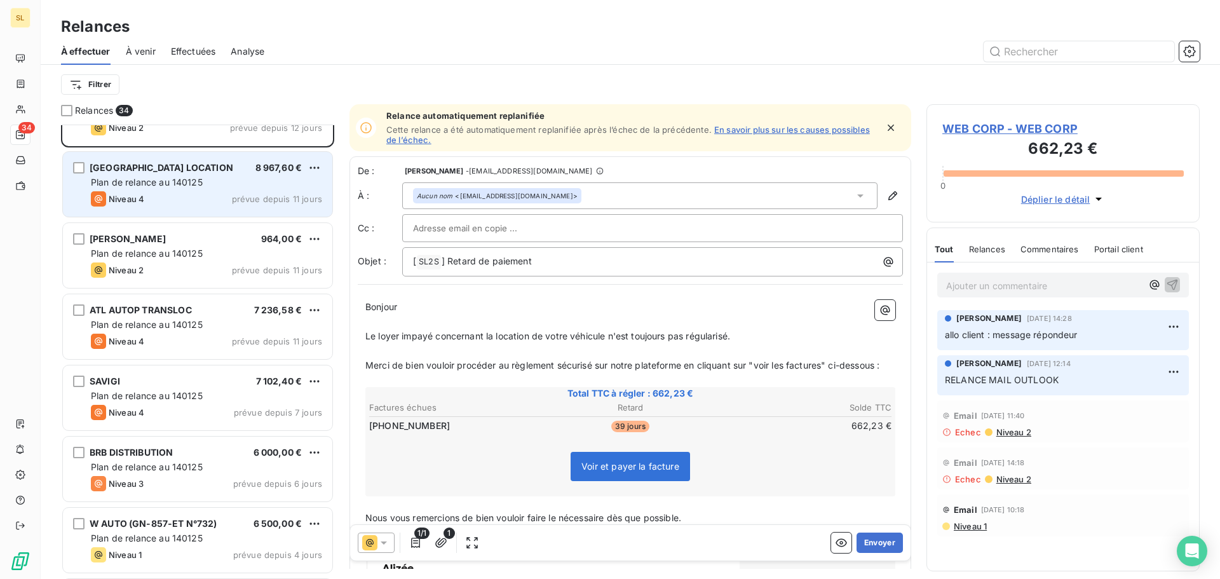
click at [215, 316] on div "ATL AUTOP TRANSLOC 7 236,58 € Plan de relance au 140125 Niveau 4 prévue depuis …" at bounding box center [197, 326] width 269 height 65
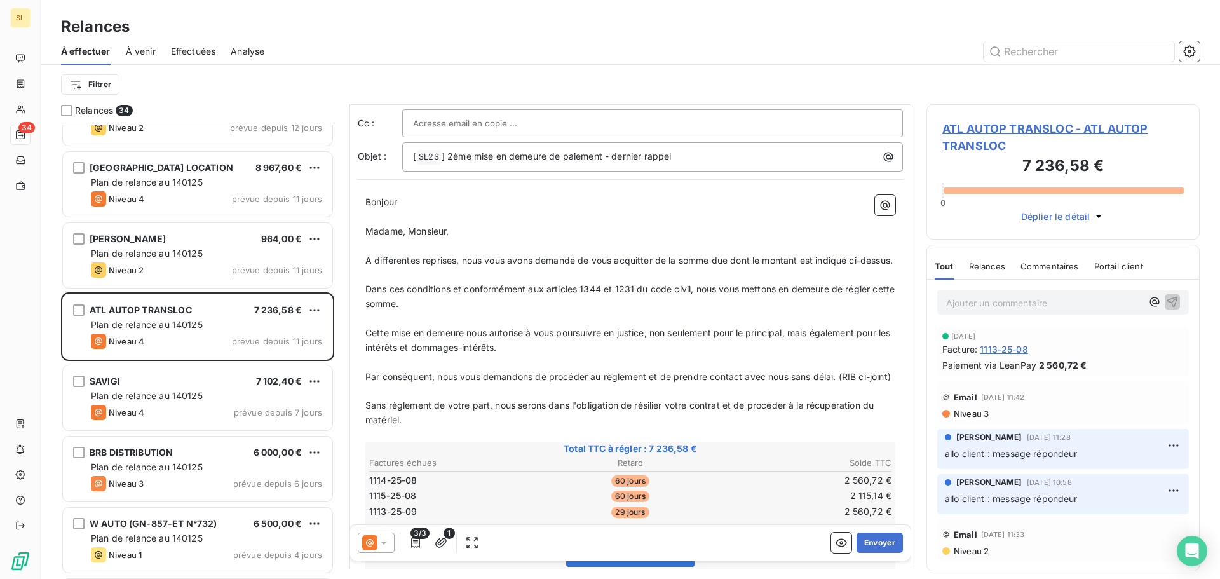
scroll to position [191, 0]
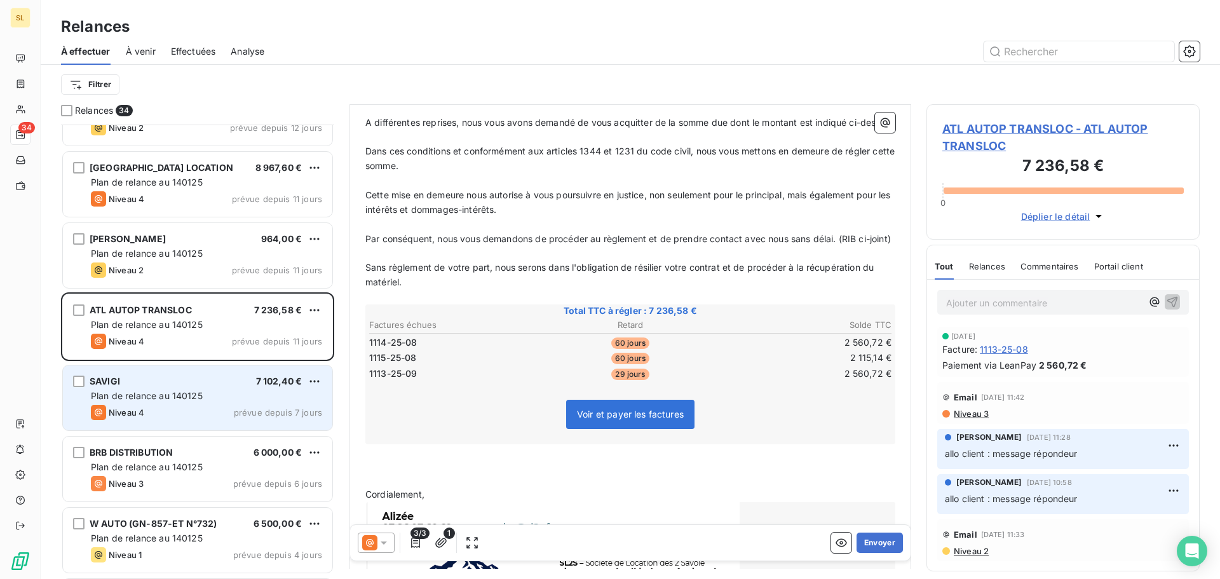
click at [176, 385] on div "SAVIGI 7 102,40 €" at bounding box center [206, 380] width 231 height 11
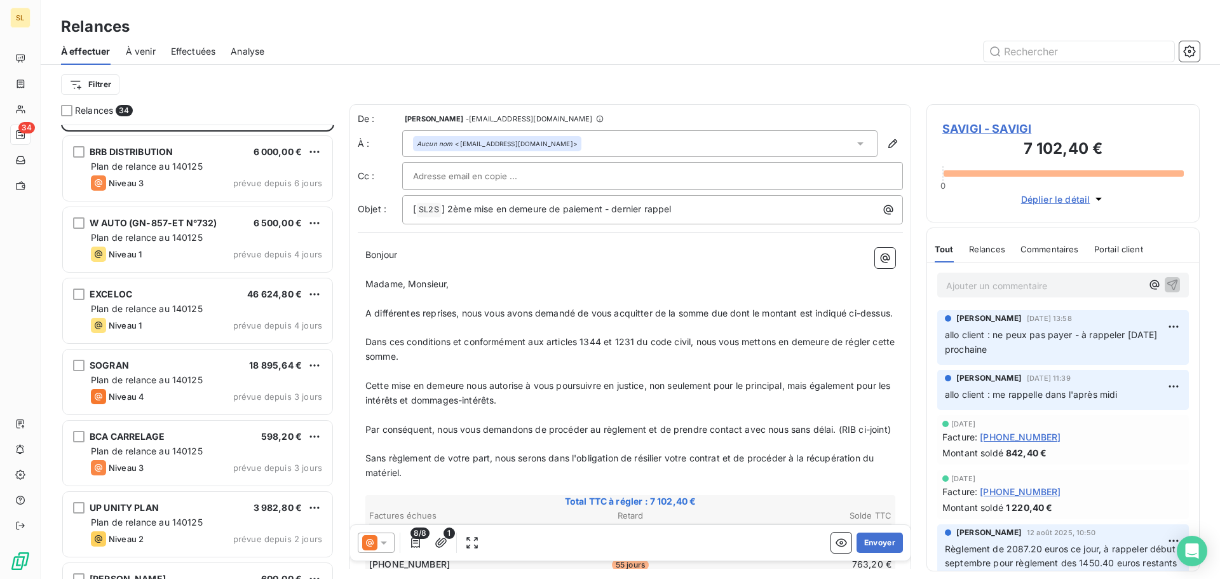
scroll to position [1716, 0]
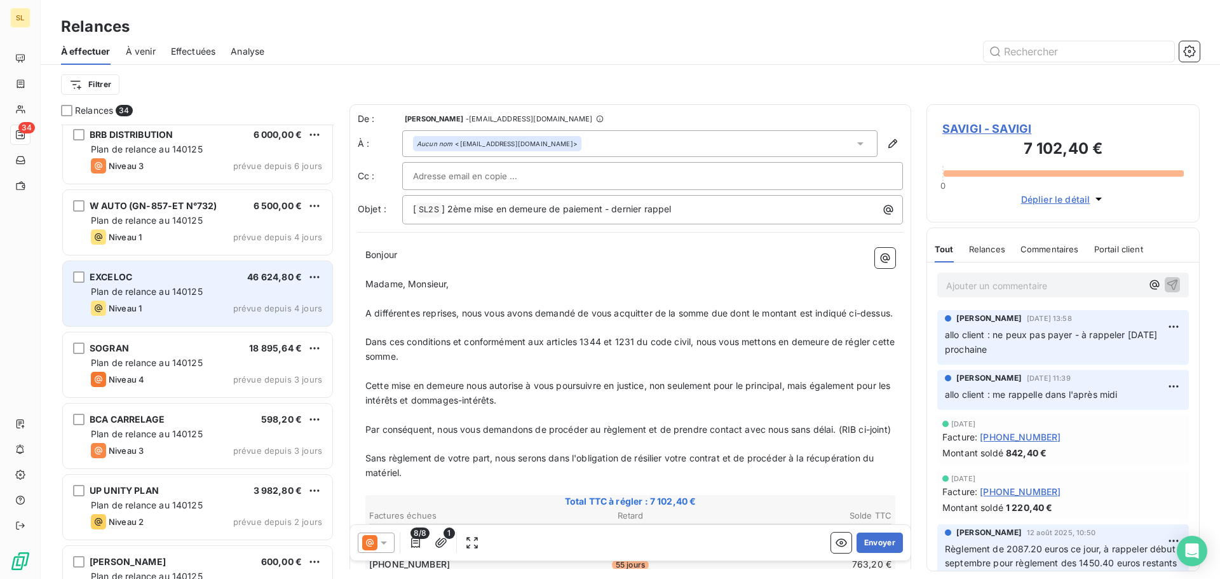
click at [211, 293] on div "Plan de relance au 140125" at bounding box center [206, 291] width 231 height 13
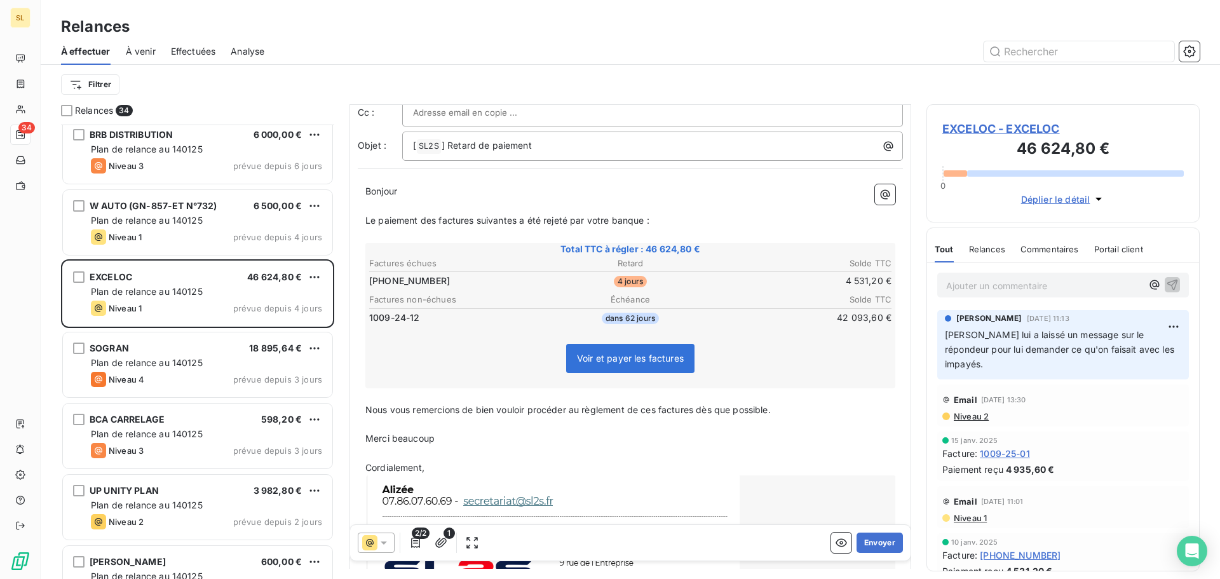
scroll to position [1, 0]
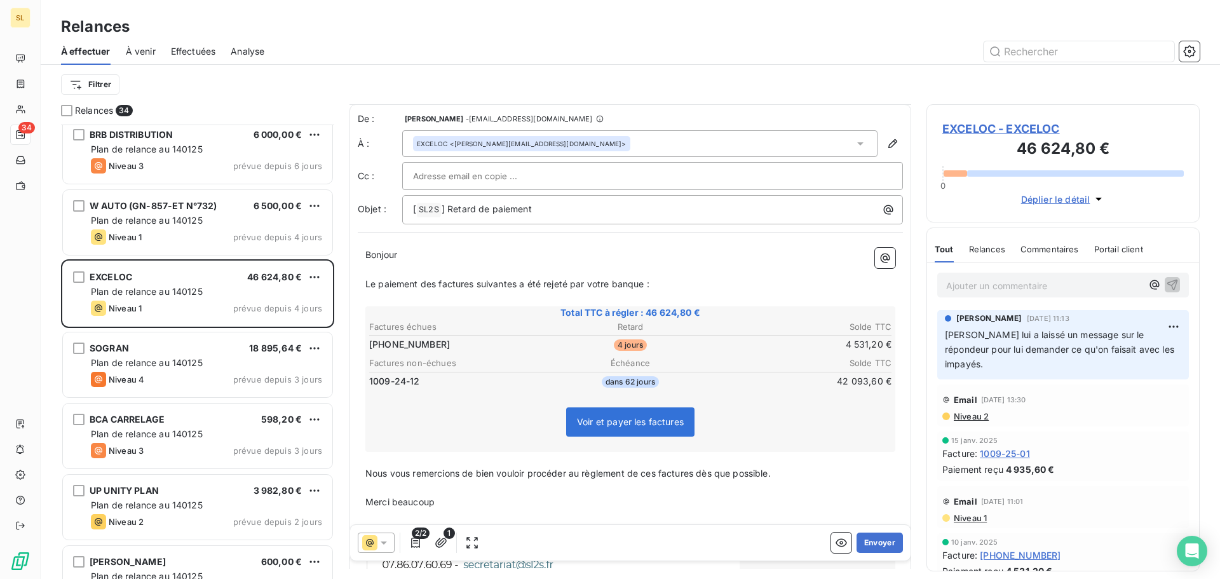
click at [404, 381] on td "1009-24-12" at bounding box center [454, 381] width 173 height 14
drag, startPoint x: 398, startPoint y: 381, endPoint x: 415, endPoint y: 383, distance: 16.7
click at [415, 383] on td "1009-24-12" at bounding box center [454, 381] width 173 height 14
click at [493, 375] on td "1009-24-12" at bounding box center [454, 381] width 173 height 14
click at [1055, 205] on span "Déplier le détail" at bounding box center [1055, 198] width 69 height 13
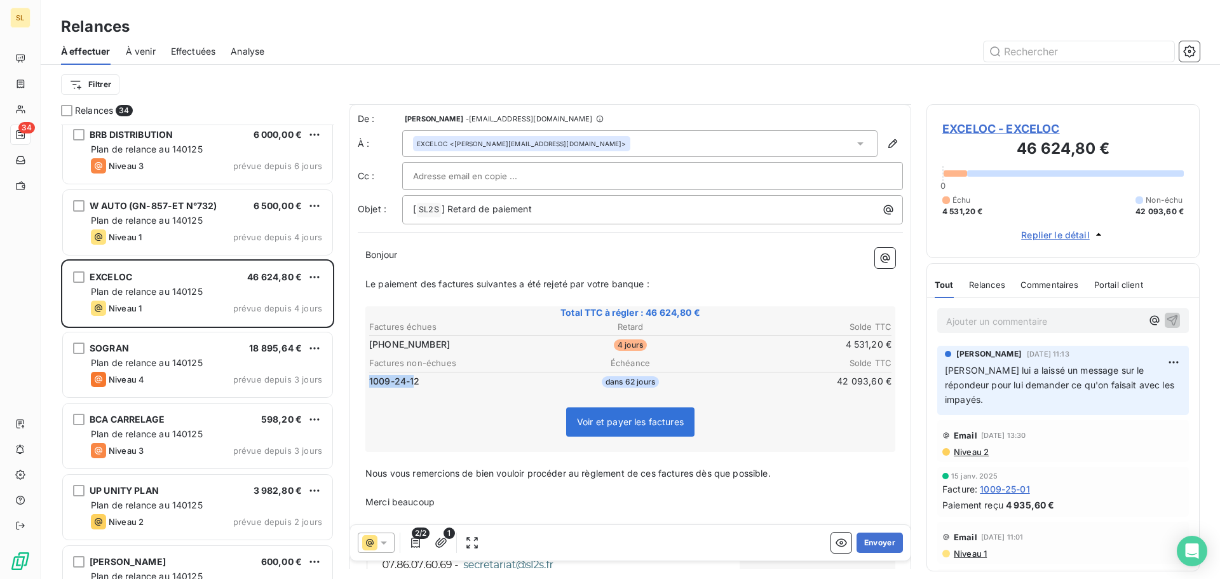
drag, startPoint x: 382, startPoint y: 372, endPoint x: 415, endPoint y: 382, distance: 35.4
click at [415, 382] on tbody "1009-24-12 dans 62 jours 42 093,60 €" at bounding box center [629, 379] width 523 height 17
drag, startPoint x: 386, startPoint y: 386, endPoint x: 419, endPoint y: 389, distance: 32.6
click at [419, 389] on table "Factures non-échues Échéance Solde TTC 1009-24-12 dans 62 jours 42 093,60 €" at bounding box center [630, 372] width 526 height 34
click at [424, 389] on table "Factures non-échues Échéance Solde TTC 1009-24-12 dans 62 jours 42 093,60 €" at bounding box center [630, 372] width 526 height 34
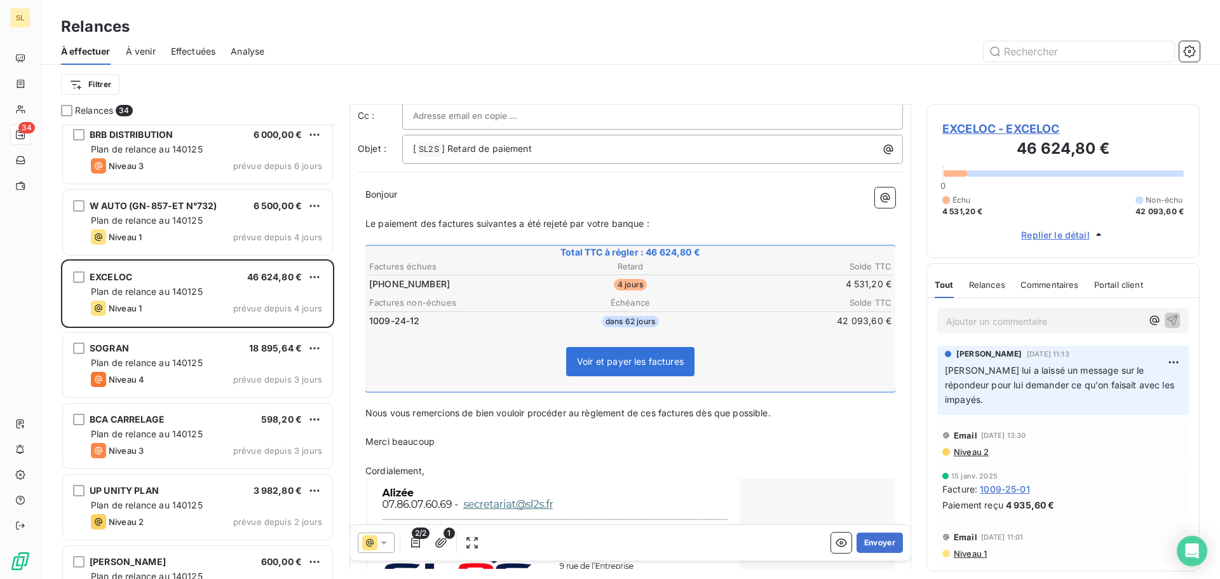
scroll to position [128, 0]
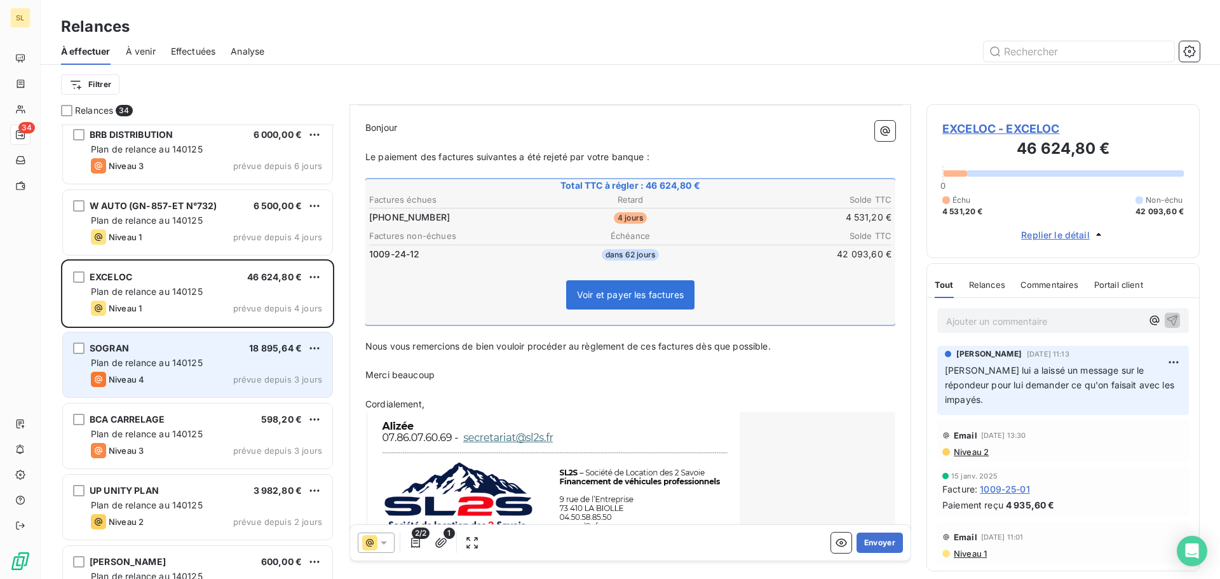
click at [206, 369] on div "SOGRAN 18 895,64 € Plan de relance au 140125 Niveau 4 prévue depuis 3 jours" at bounding box center [197, 364] width 269 height 65
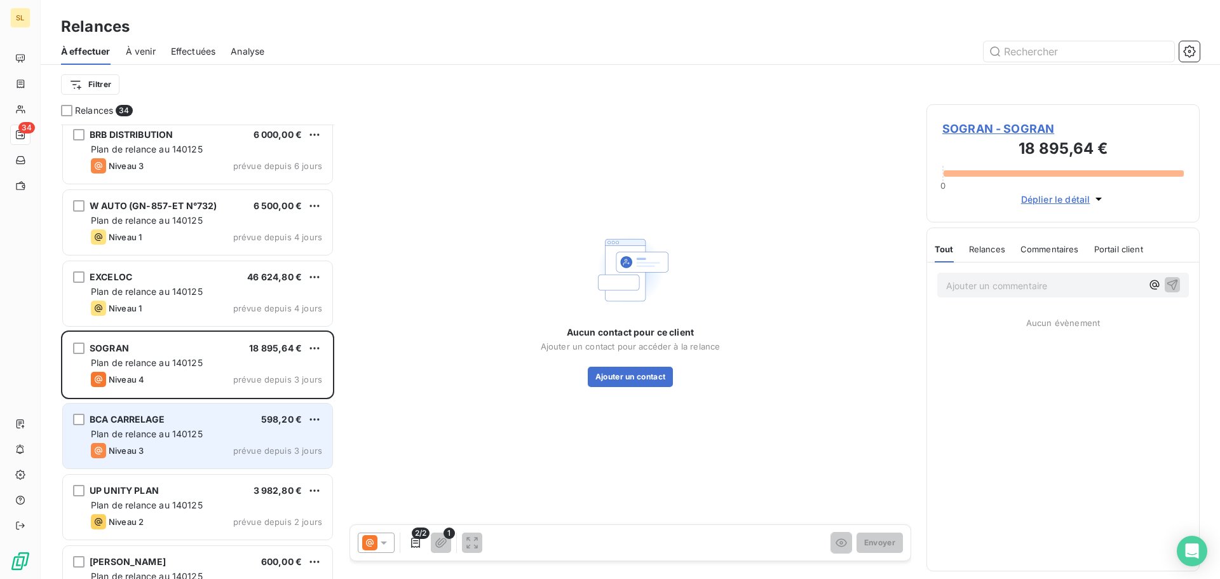
click at [203, 425] on div "BCA CARRELAGE 598,20 € Plan de relance au 140125 Niveau 3 prévue depuis 3 jours" at bounding box center [197, 435] width 269 height 65
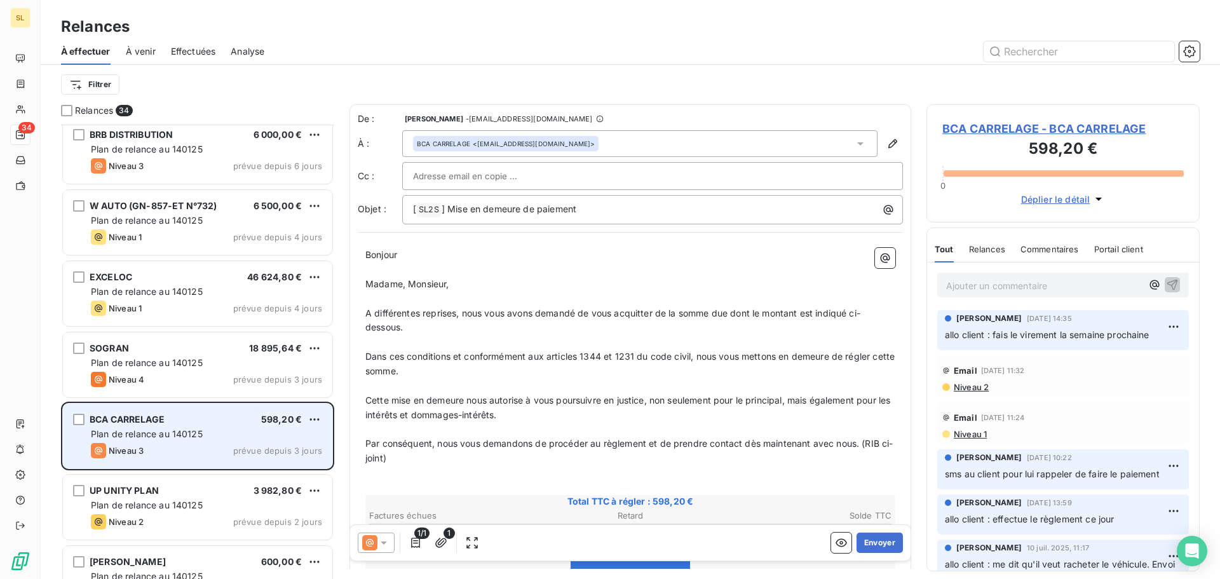
scroll to position [1779, 0]
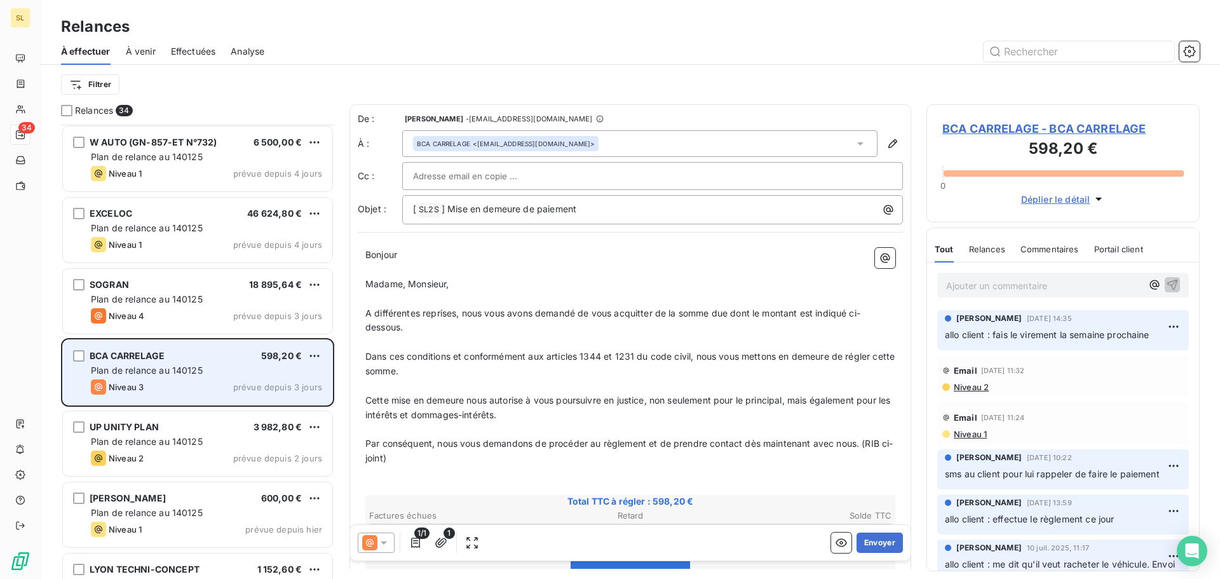
click at [203, 425] on div "UP UNITY PLAN 3 982,80 €" at bounding box center [206, 426] width 231 height 11
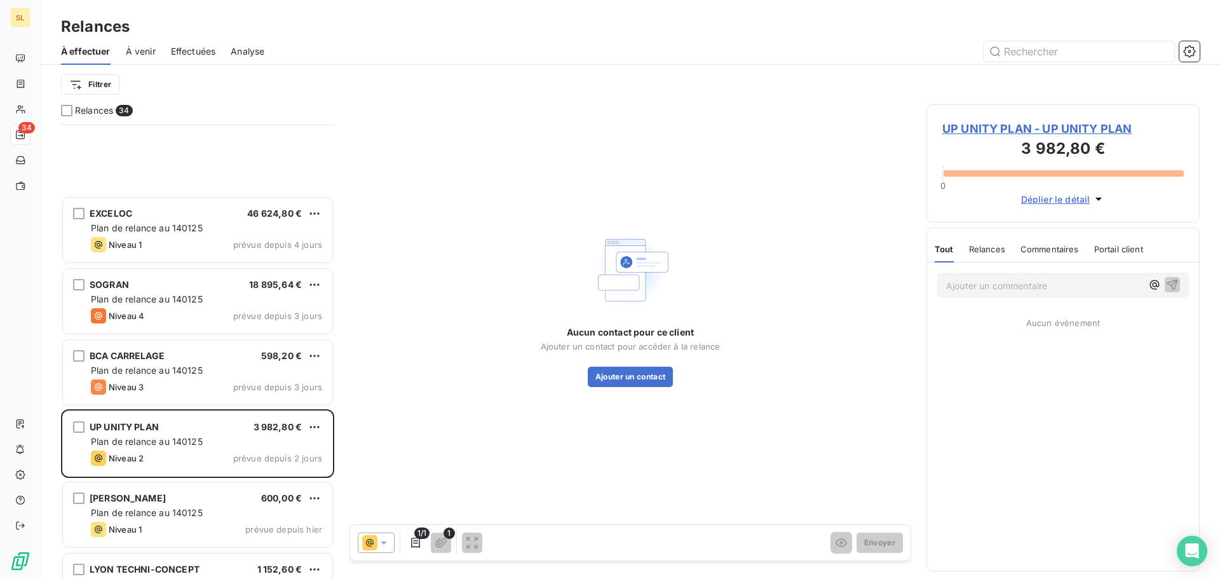
scroll to position [1966, 0]
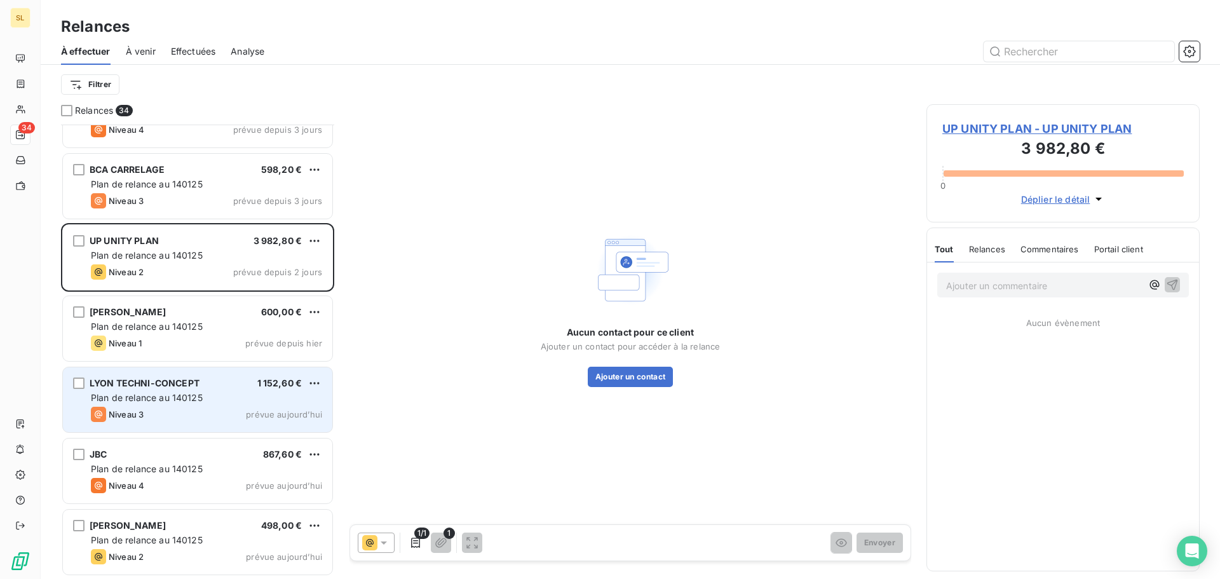
click at [192, 375] on div "LYON TECHNI-CONCEPT 1 152,60 € Plan de relance au 140125 Niveau 3 prévue [DATE]" at bounding box center [197, 399] width 269 height 65
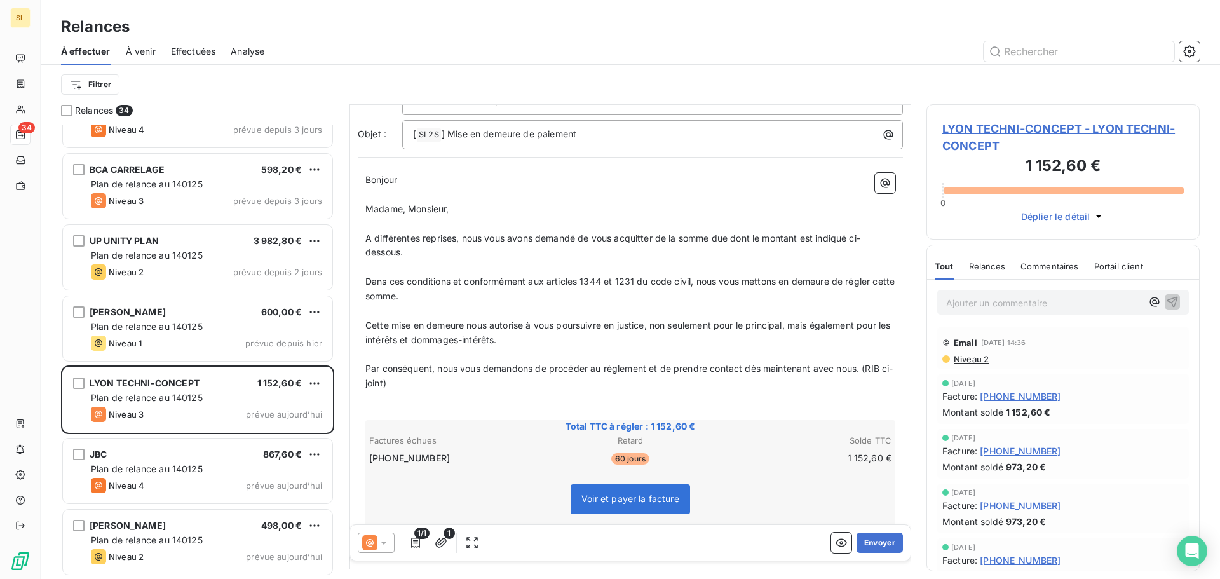
scroll to position [191, 0]
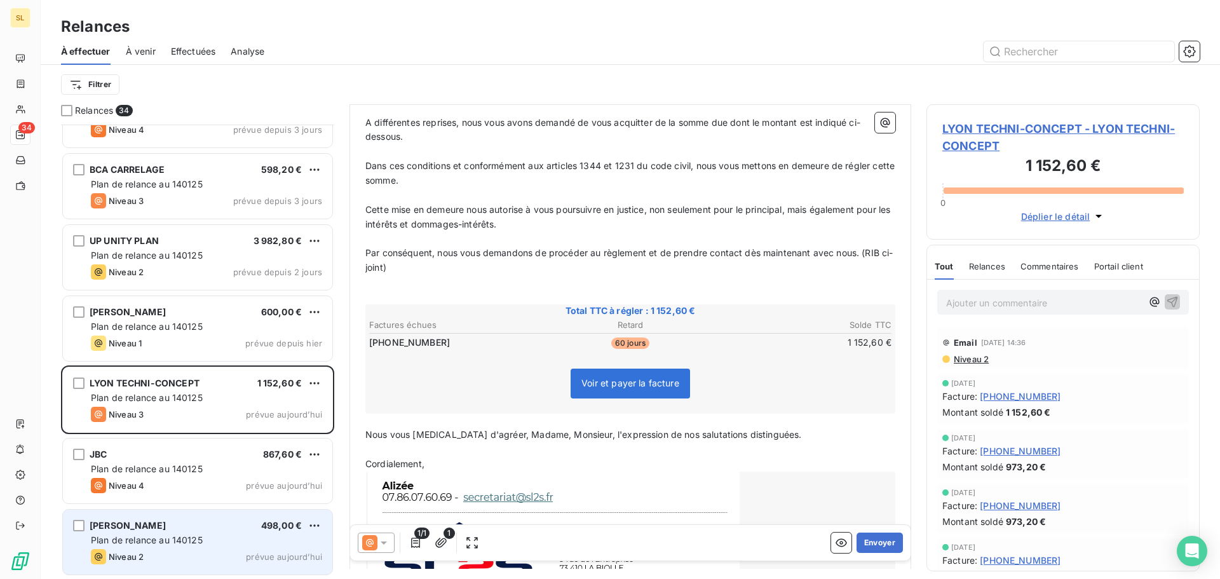
click at [191, 530] on div "[PERSON_NAME] 498,00 €" at bounding box center [206, 525] width 231 height 11
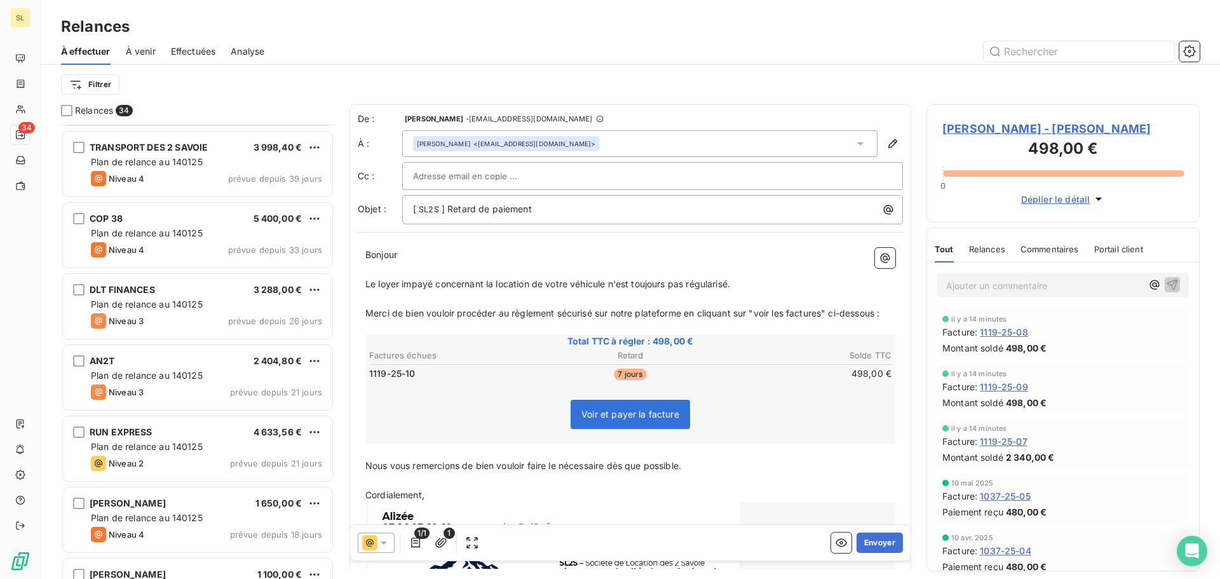
scroll to position [572, 0]
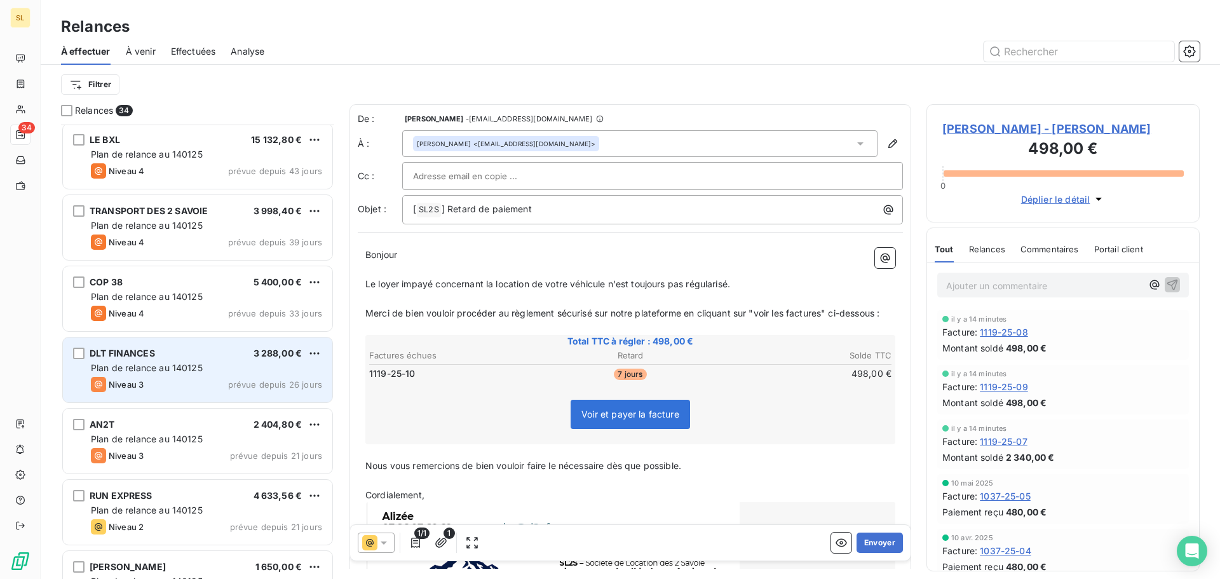
click at [144, 361] on div "Plan de relance au 140125" at bounding box center [206, 367] width 231 height 13
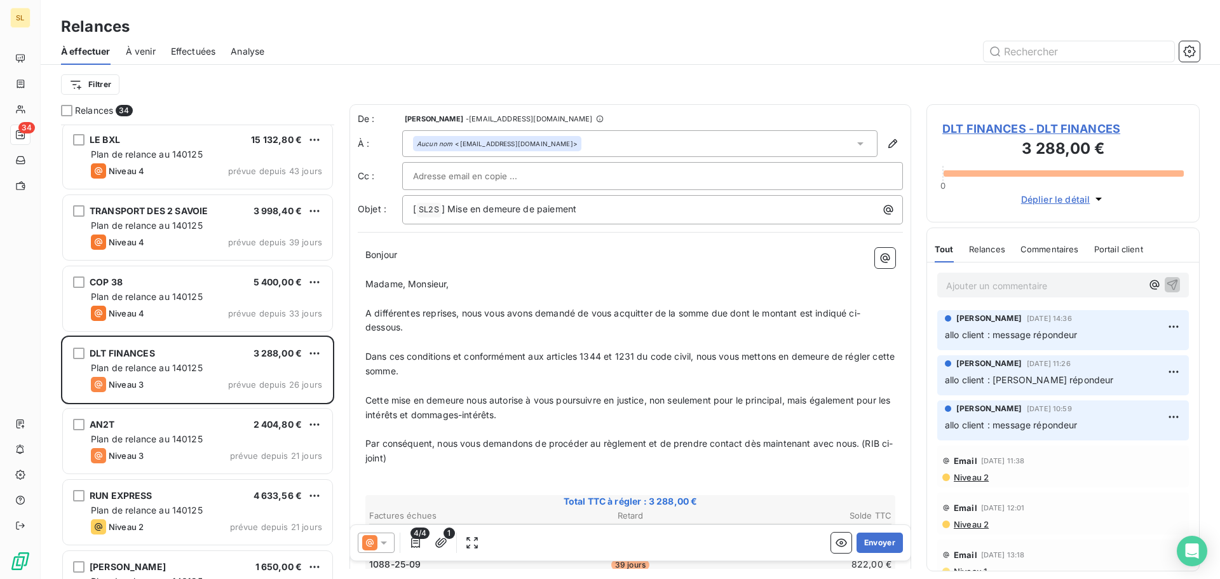
click at [994, 281] on p "Ajouter un commentaire ﻿" at bounding box center [1044, 286] width 196 height 16
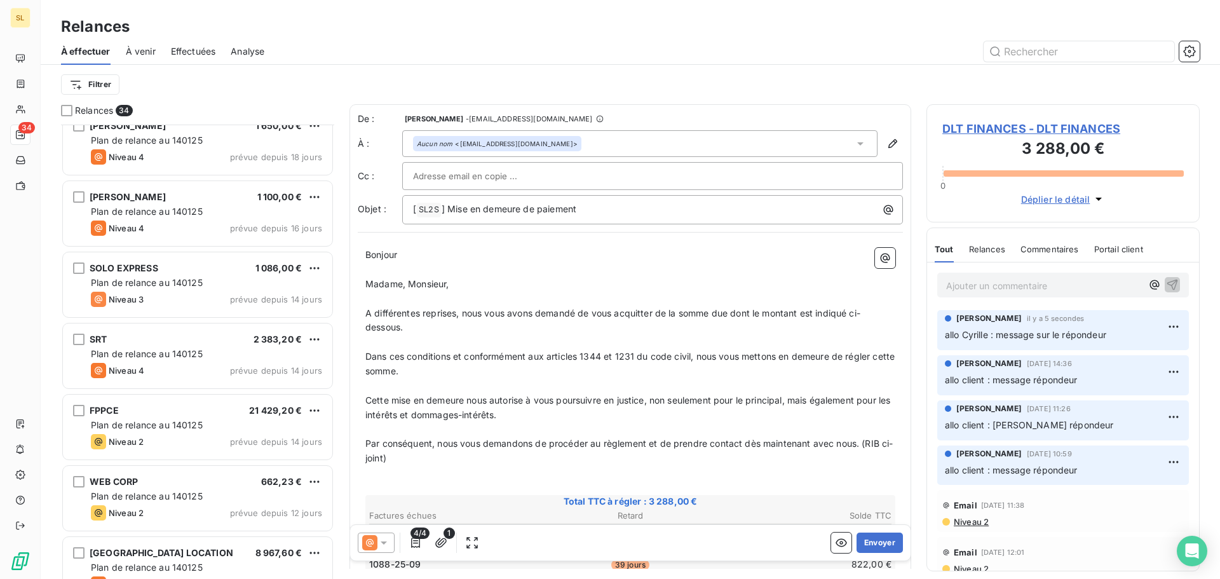
scroll to position [1081, 0]
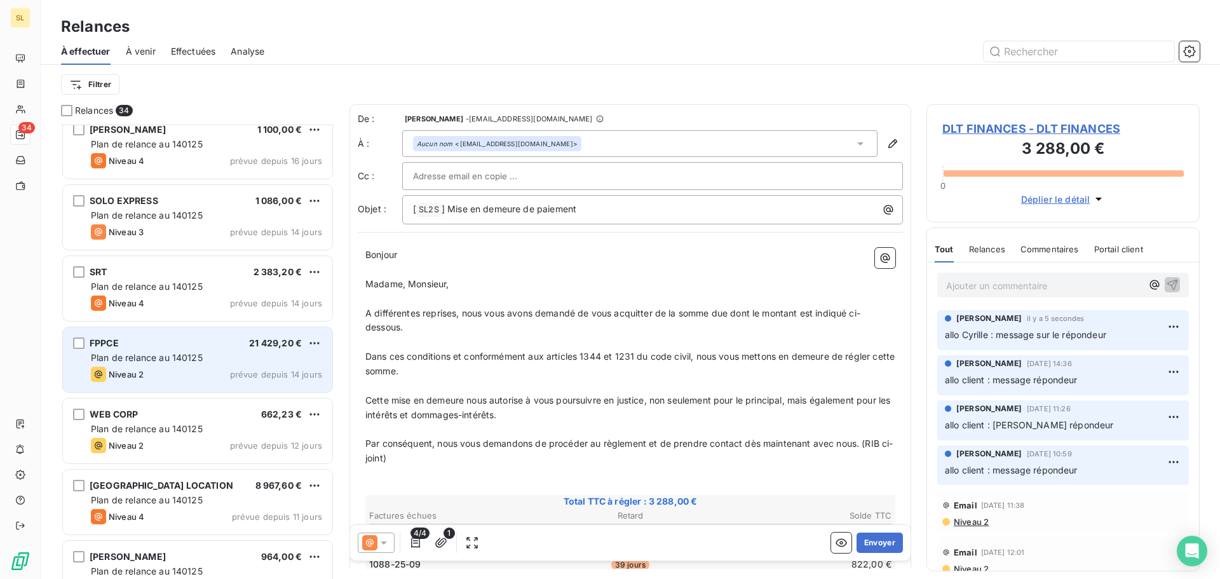
click at [195, 371] on div "Niveau 2 prévue depuis 14 jours" at bounding box center [206, 374] width 231 height 15
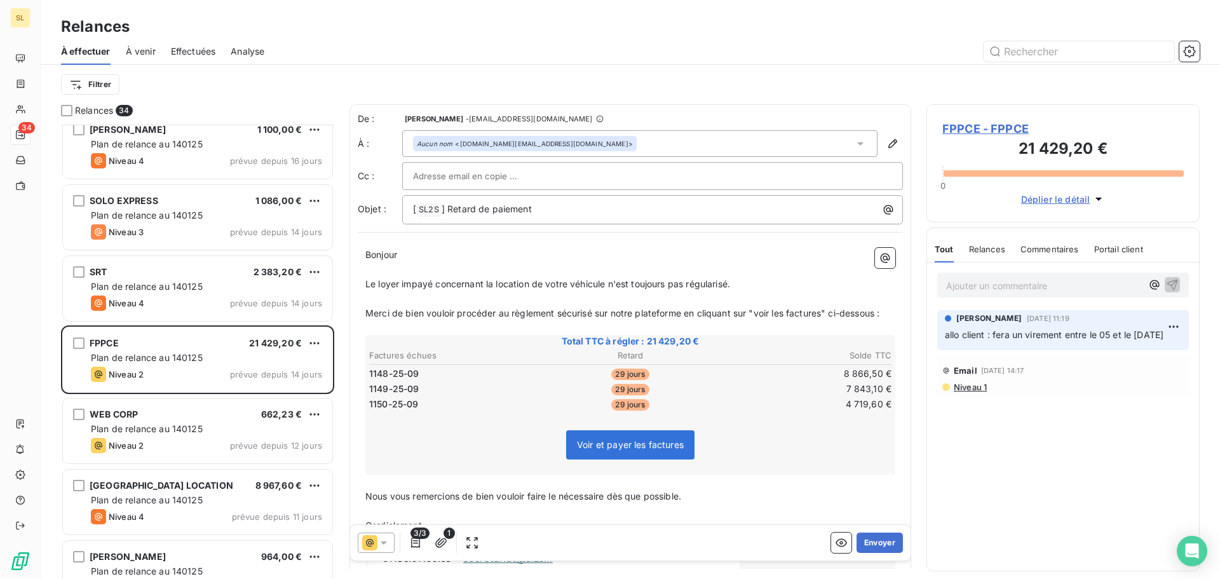
click at [1012, 299] on div "Ajouter un commentaire ﻿" at bounding box center [1063, 284] width 272 height 45
click at [1025, 290] on p "Ajouter un commentaire ﻿" at bounding box center [1044, 286] width 196 height 16
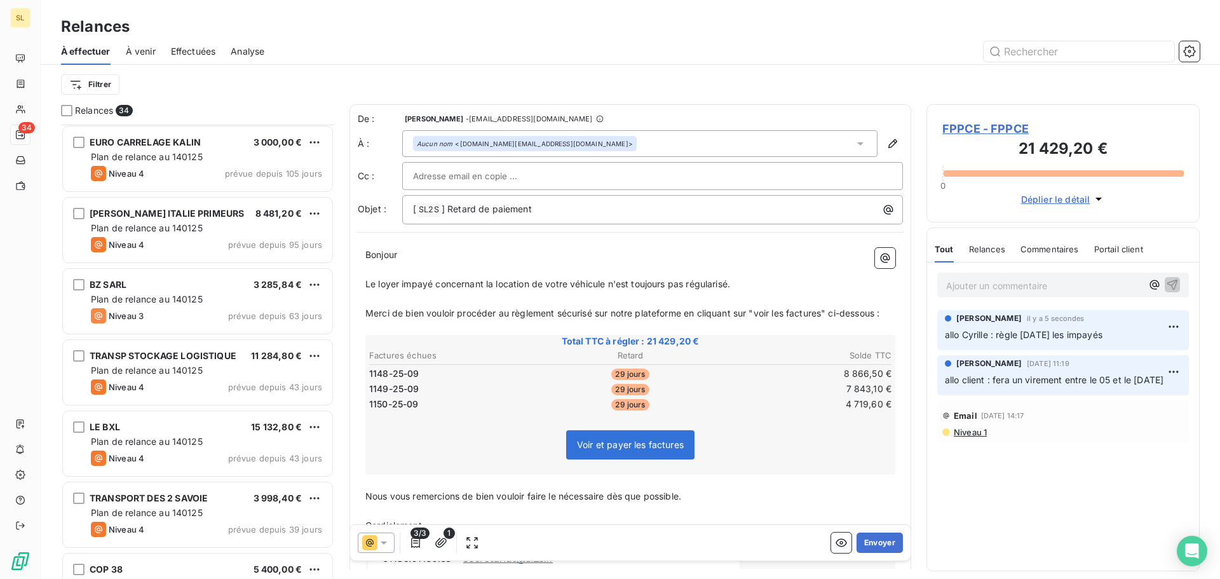
scroll to position [255, 0]
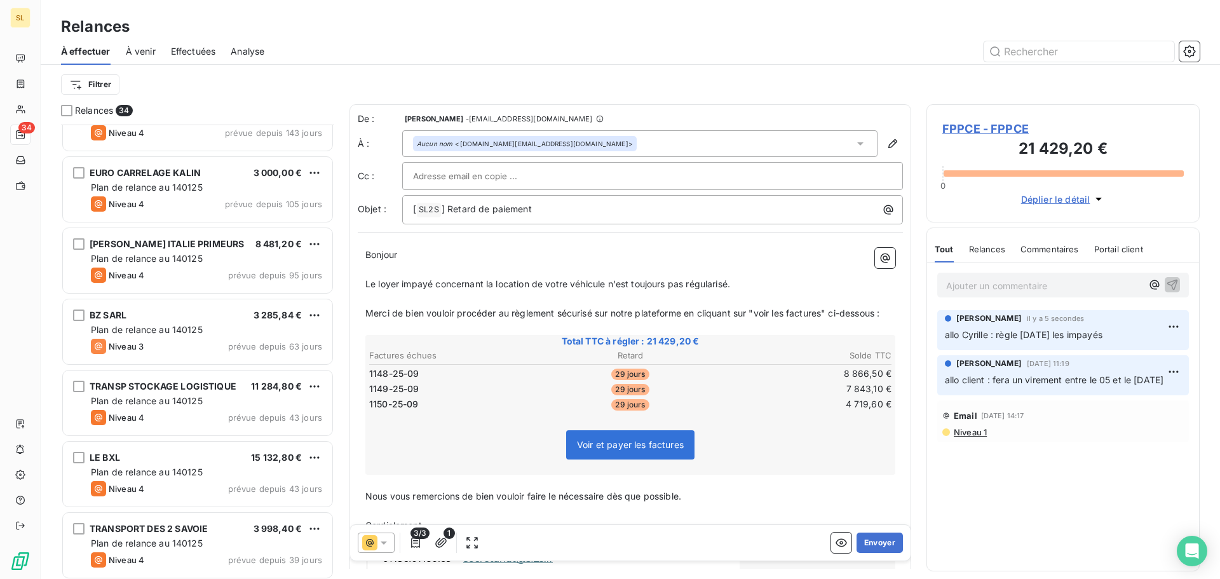
click at [194, 262] on span "Plan de relance au 140125" at bounding box center [147, 258] width 112 height 11
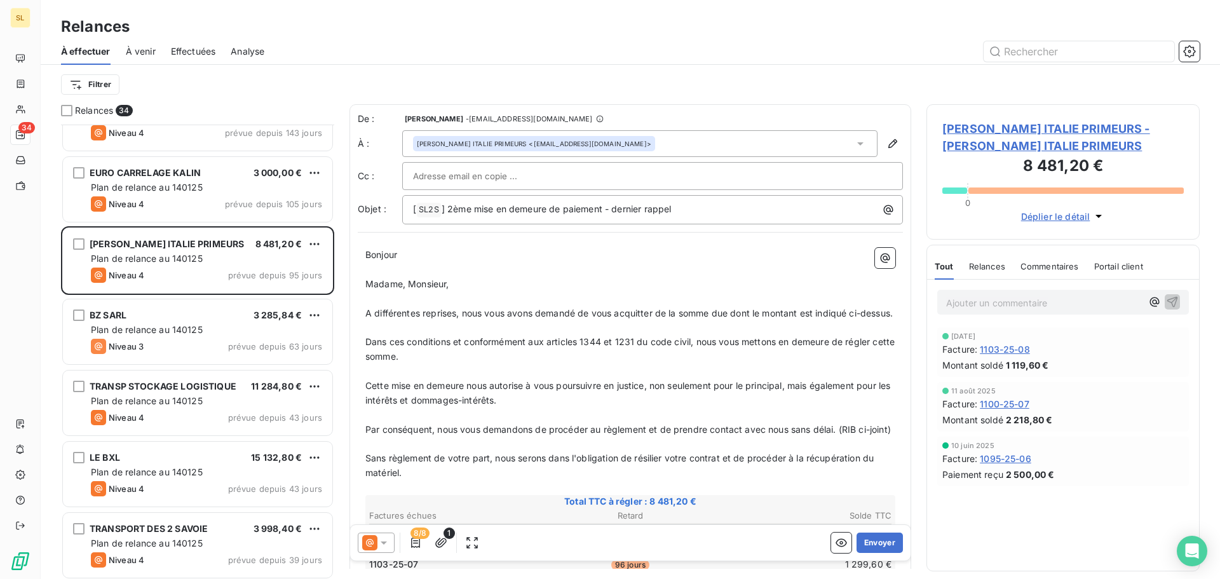
click at [1036, 298] on p "Ajouter un commentaire ﻿" at bounding box center [1044, 303] width 196 height 16
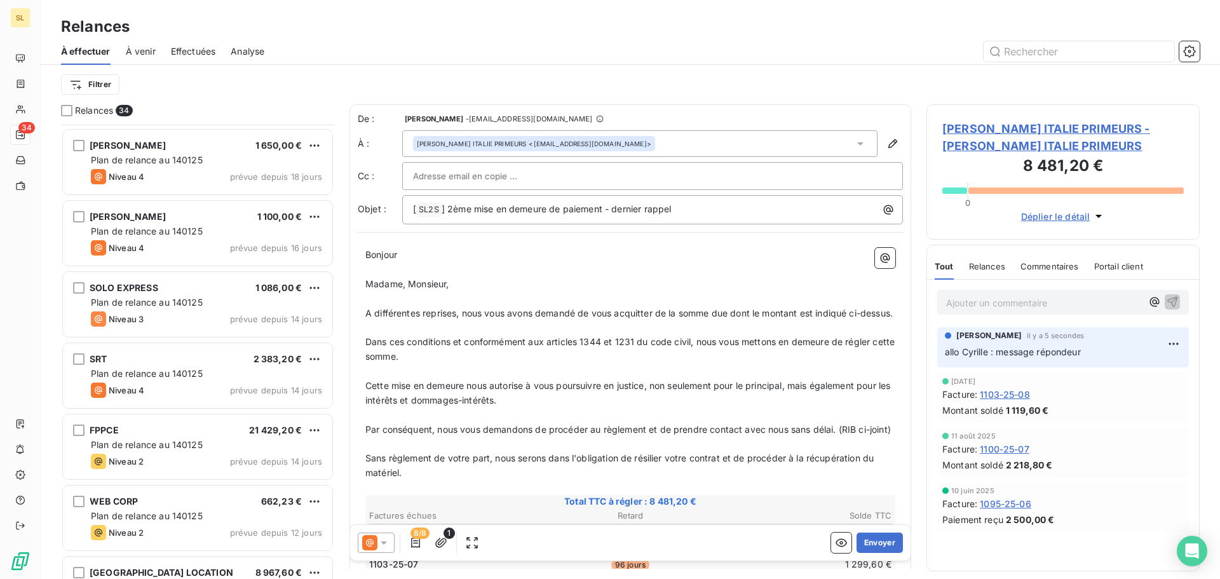
scroll to position [1081, 0]
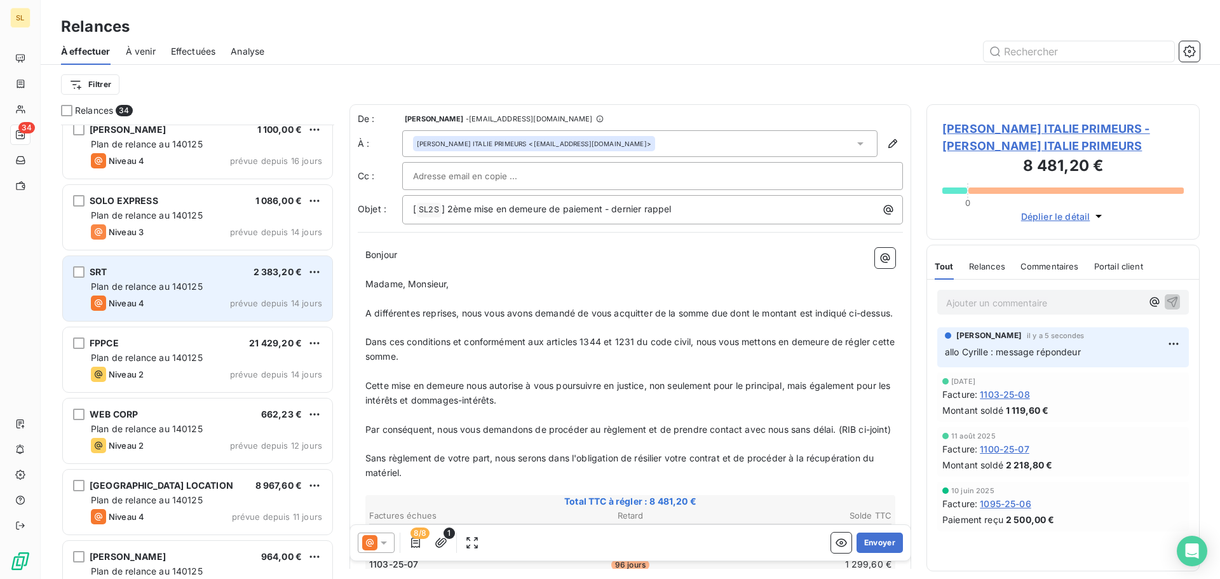
click at [156, 304] on div "Niveau 4 prévue depuis 14 jours" at bounding box center [206, 302] width 231 height 15
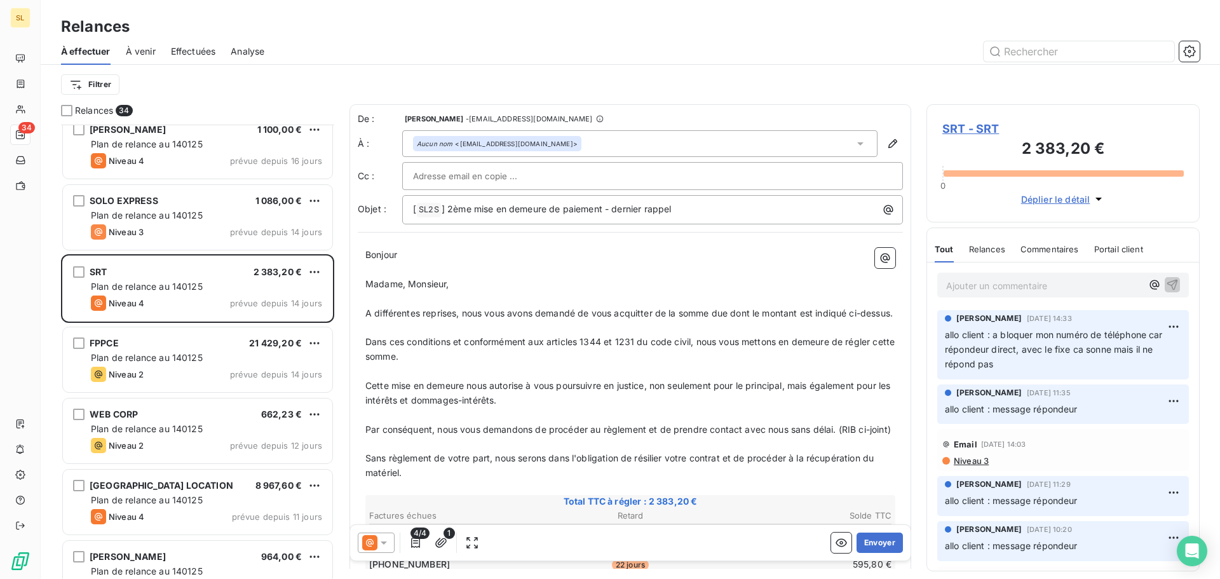
click at [1009, 289] on p "Ajouter un commentaire ﻿" at bounding box center [1044, 286] width 196 height 16
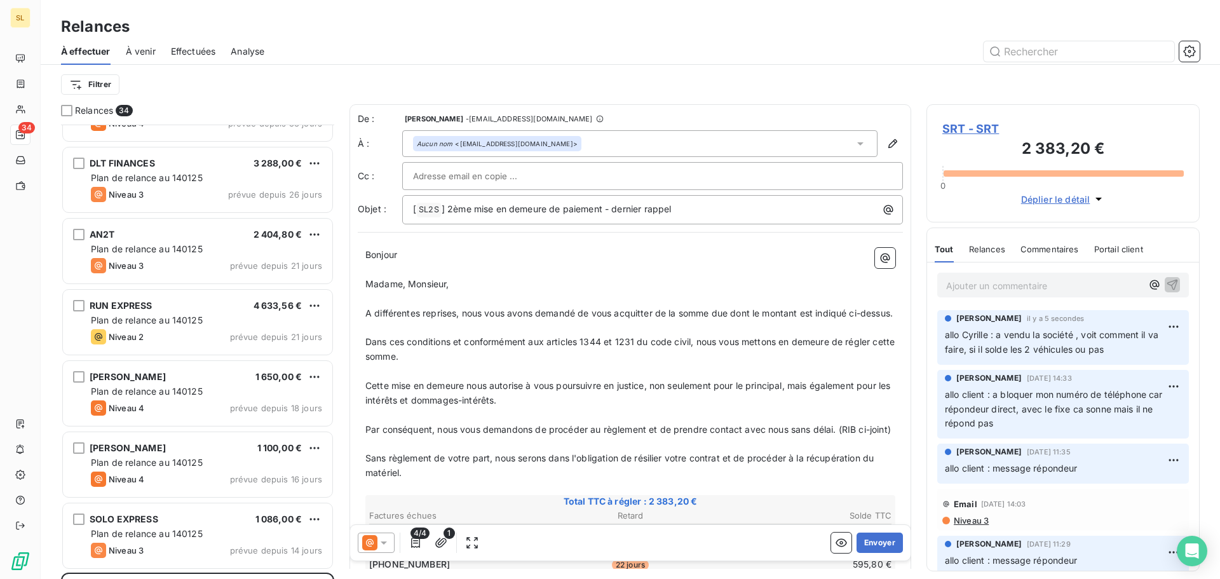
scroll to position [763, 0]
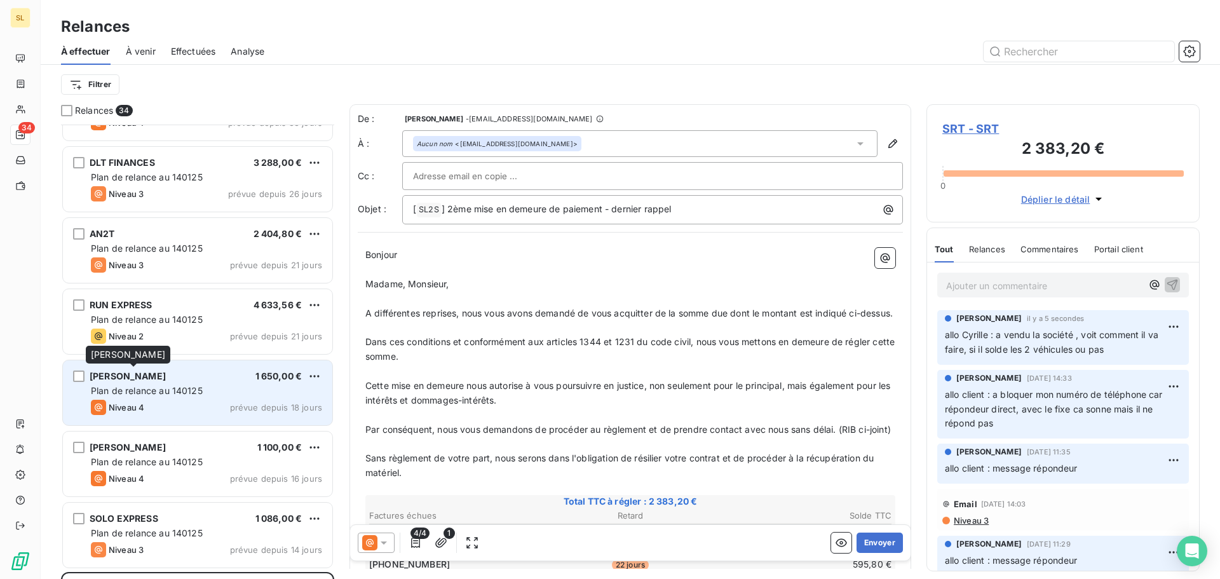
click at [166, 381] on span "[PERSON_NAME]" at bounding box center [128, 375] width 76 height 11
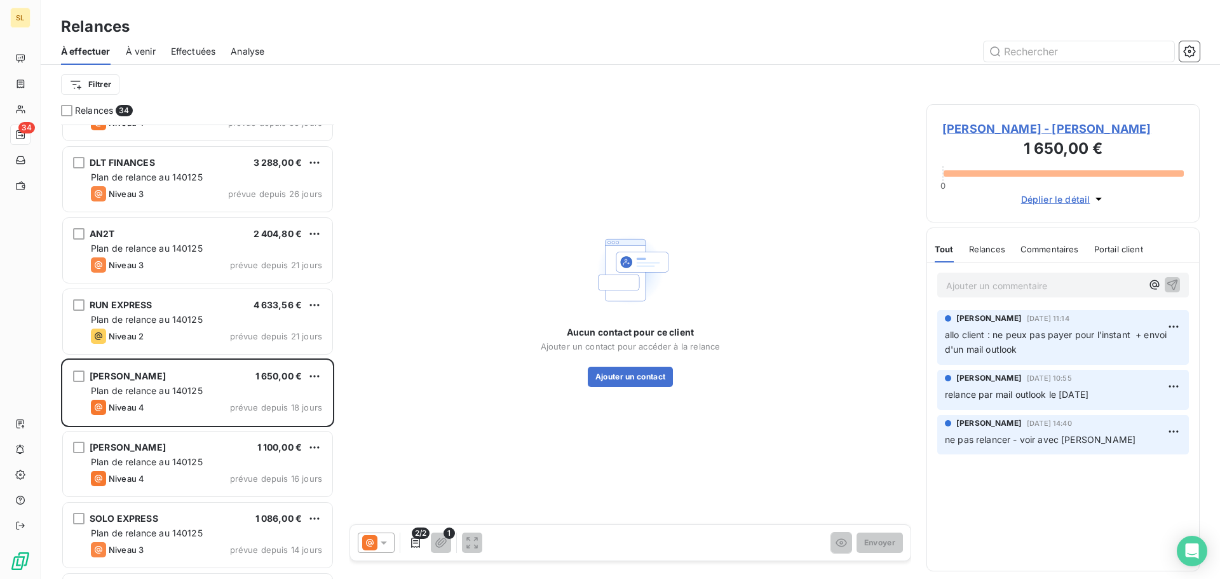
click at [984, 290] on p "Ajouter un commentaire ﻿" at bounding box center [1044, 286] width 196 height 16
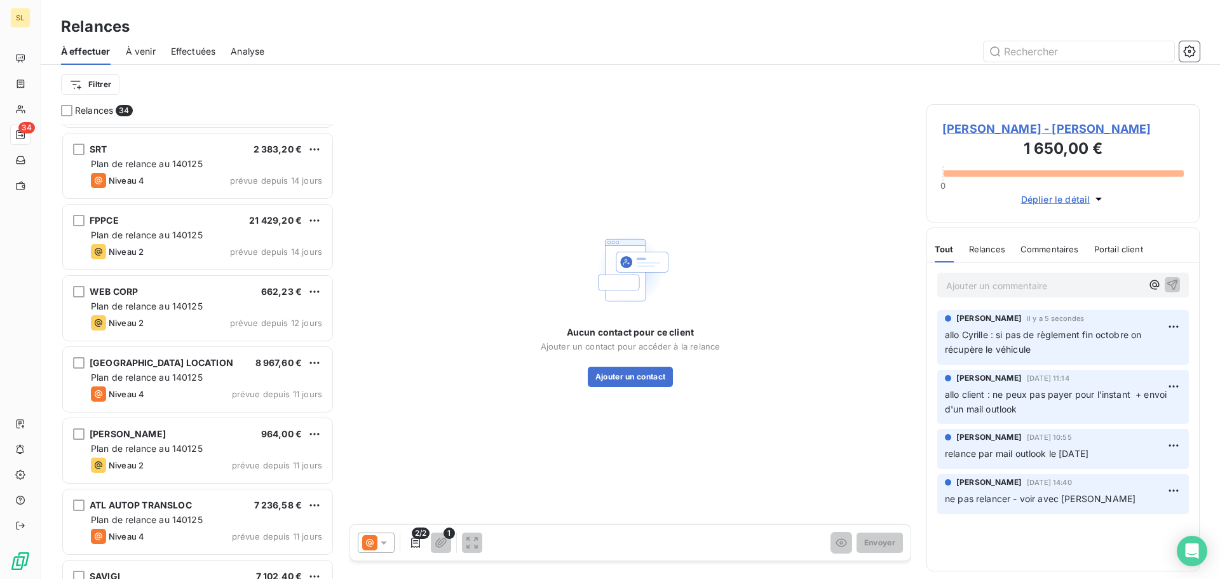
scroll to position [1140, 0]
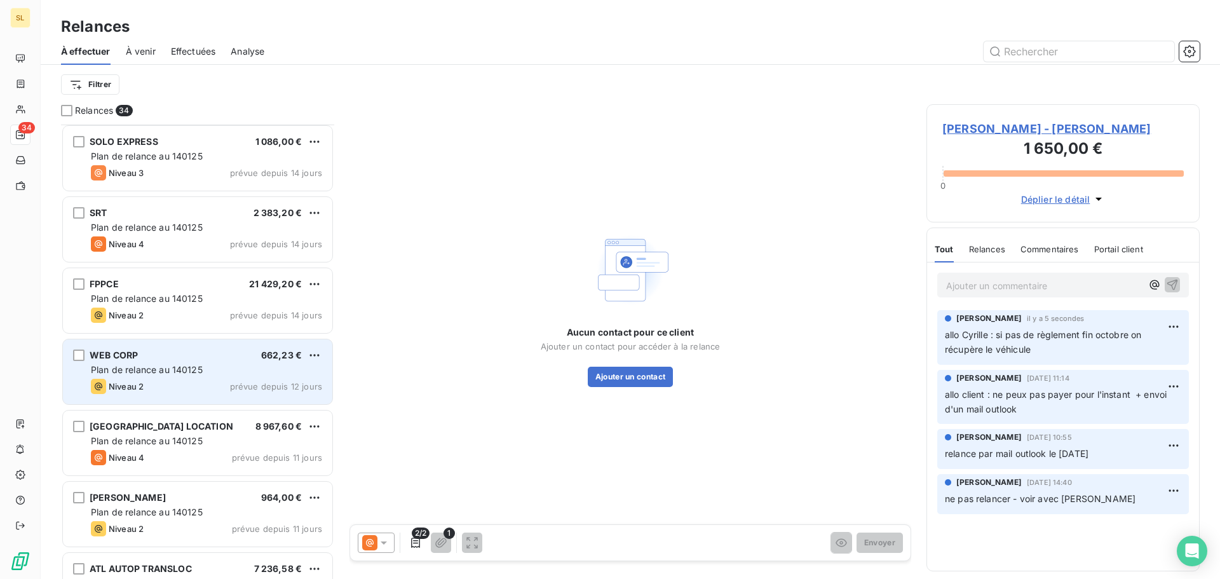
click at [170, 378] on div "WEB CORP 662,23 € Plan de relance au 140125 Niveau 2 prévue depuis 12 jours" at bounding box center [197, 371] width 269 height 65
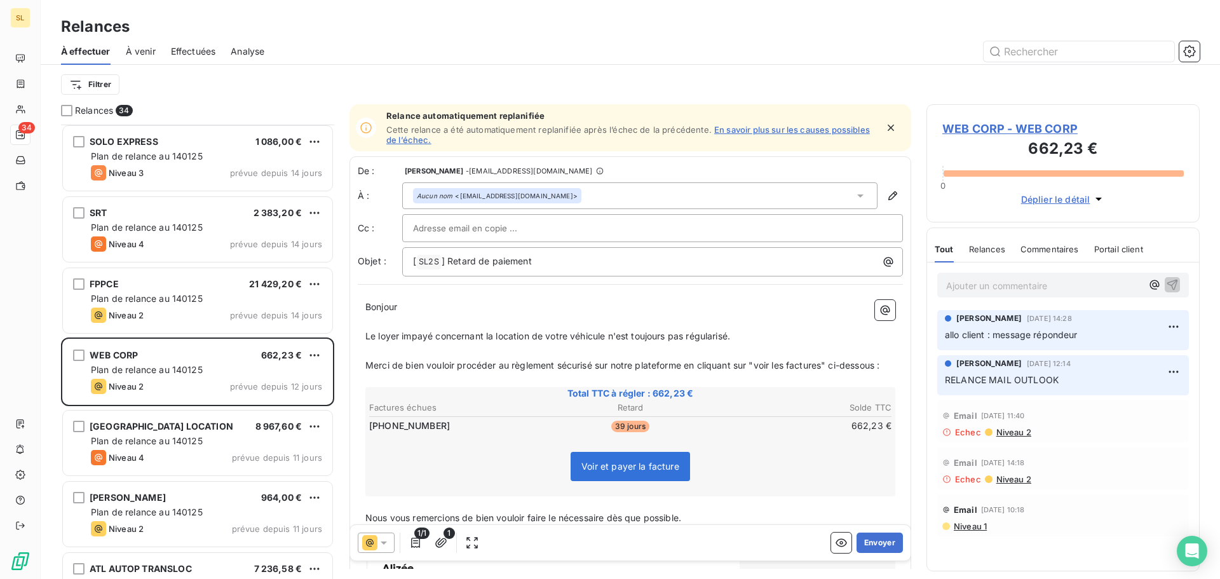
click at [1035, 286] on p "Ajouter un commentaire ﻿" at bounding box center [1044, 286] width 196 height 16
